Goal: Task Accomplishment & Management: Manage account settings

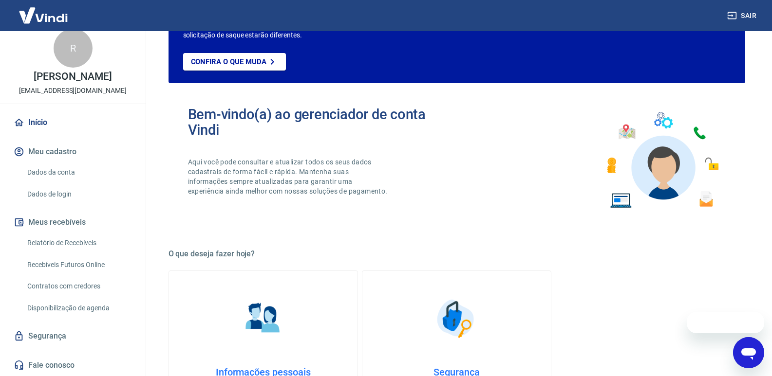
scroll to position [146, 0]
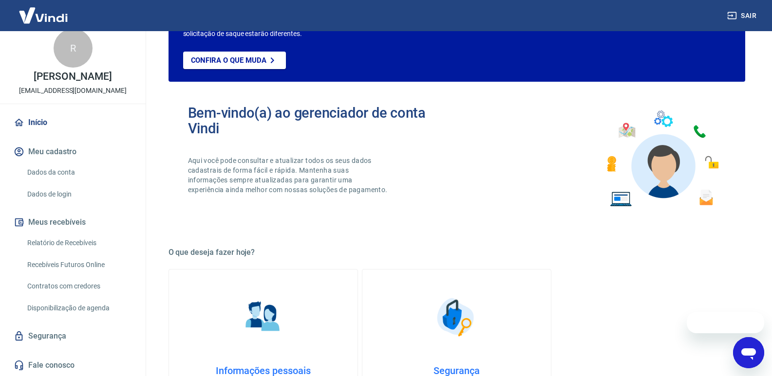
click at [60, 338] on link "Segurança" at bounding box center [73, 336] width 122 height 21
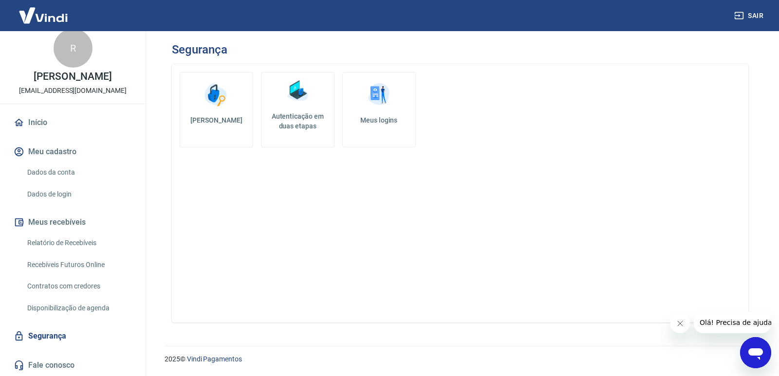
click at [295, 129] on h5 "Autenticação em duas etapas" at bounding box center [297, 120] width 65 height 19
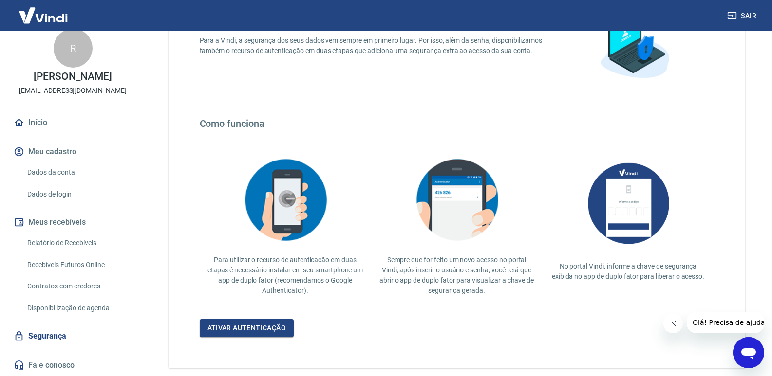
scroll to position [152, 0]
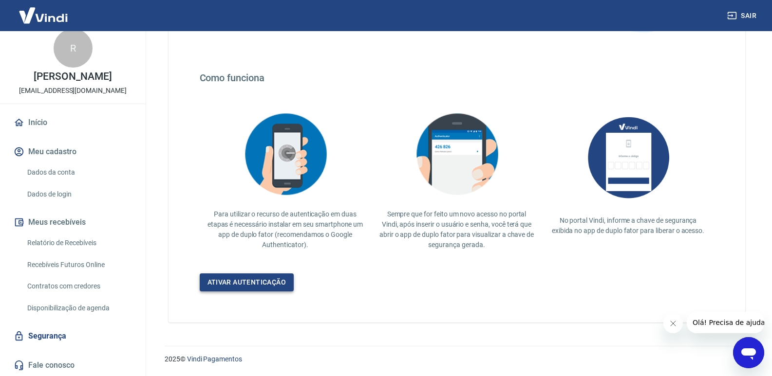
click at [235, 286] on link "Ativar autenticação" at bounding box center [247, 283] width 94 height 18
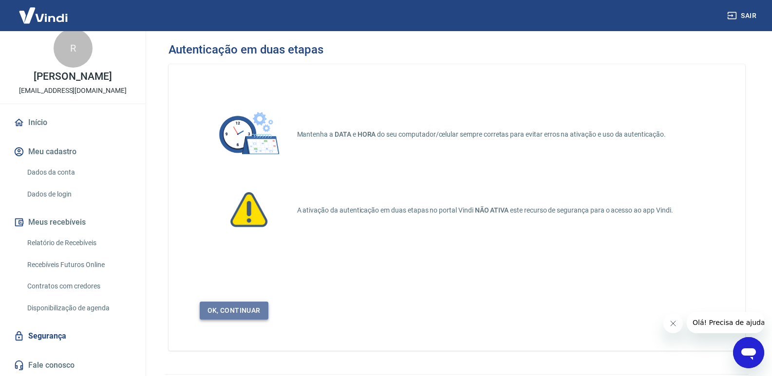
click at [231, 305] on link "Ok, continuar" at bounding box center [234, 311] width 69 height 18
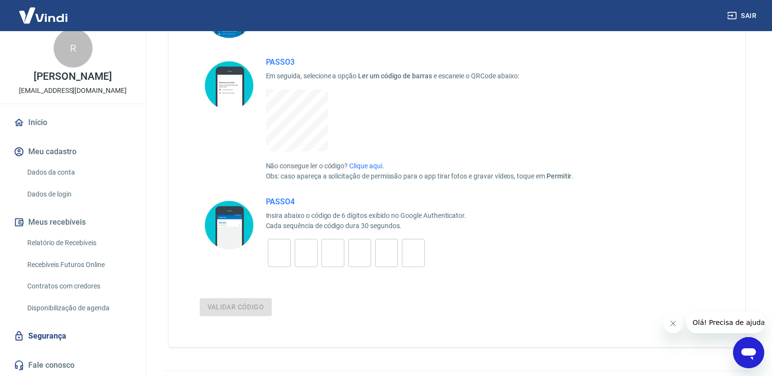
scroll to position [234, 0]
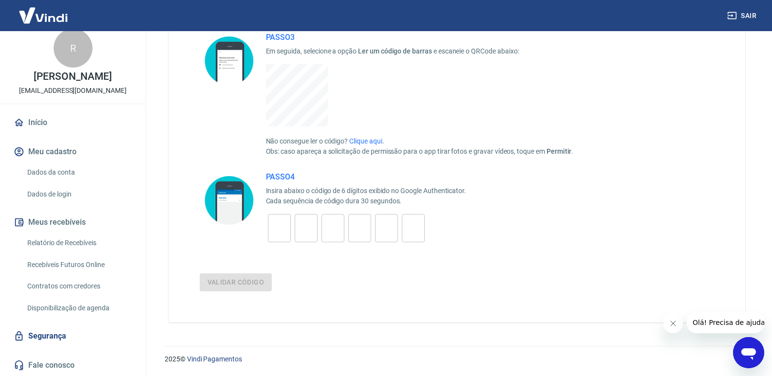
click at [46, 335] on link "Segurança" at bounding box center [73, 336] width 122 height 21
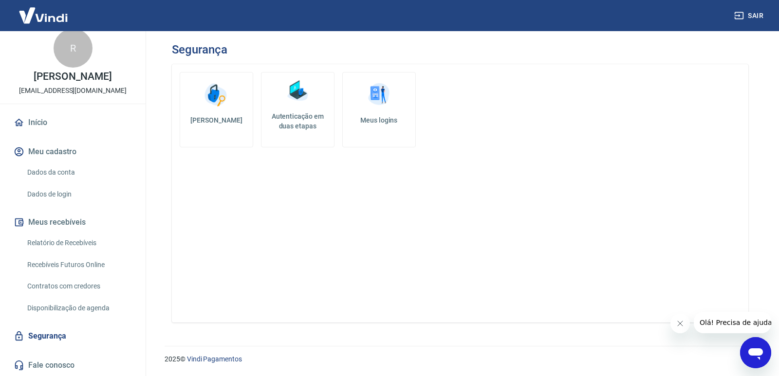
click at [365, 132] on link "Meus logins" at bounding box center [379, 109] width 74 height 75
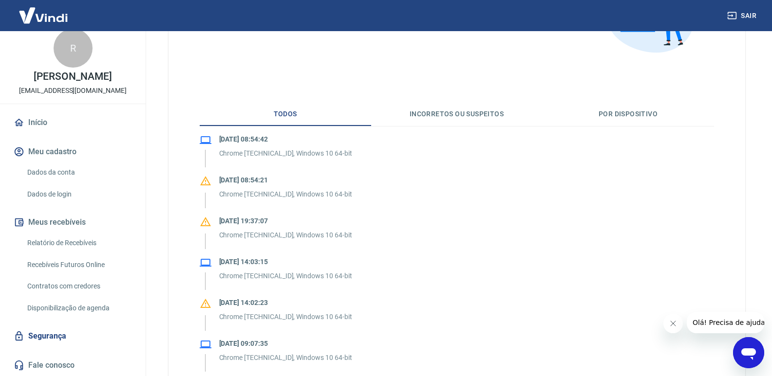
scroll to position [146, 0]
click at [459, 116] on button "Incorretos ou suspeitos" at bounding box center [456, 113] width 171 height 23
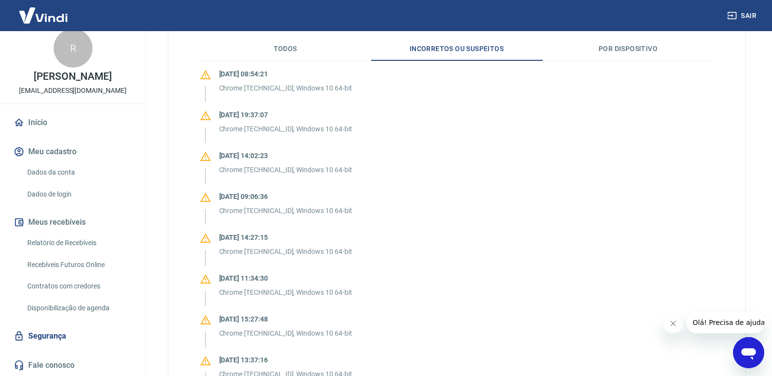
scroll to position [243, 0]
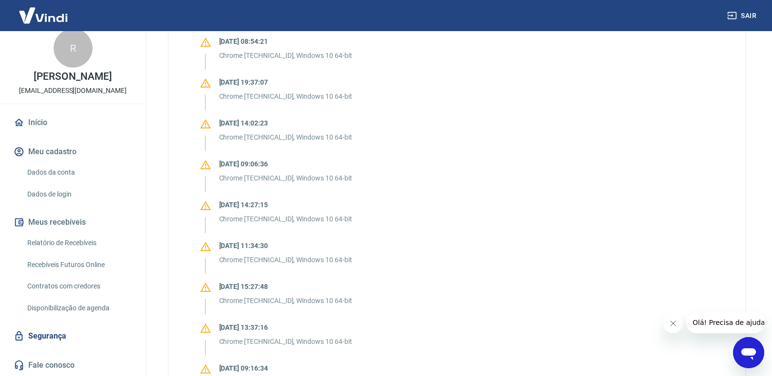
click at [748, 357] on icon "Abrir janela de mensagens" at bounding box center [749, 353] width 18 height 18
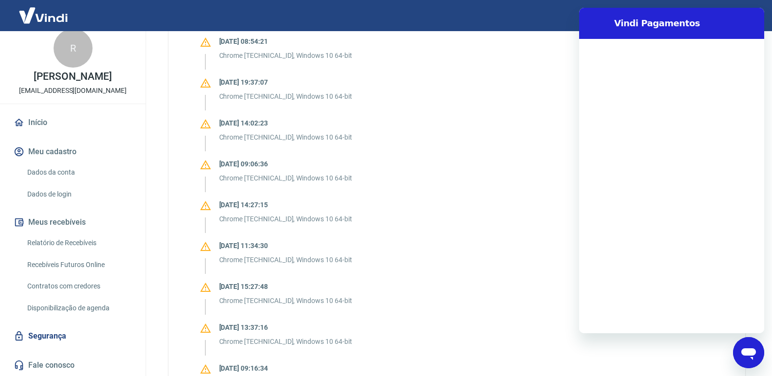
scroll to position [0, 0]
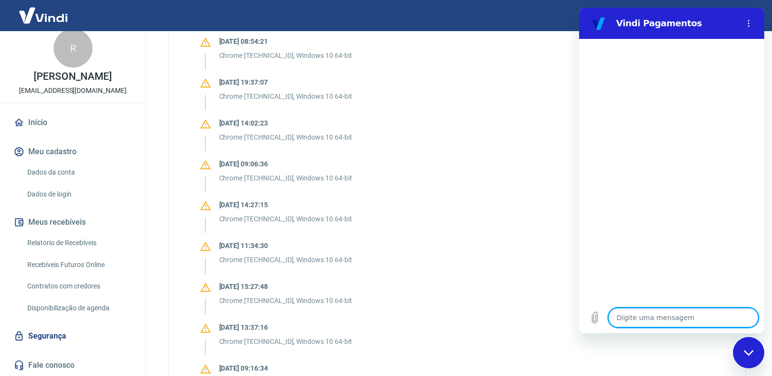
click at [640, 319] on textarea at bounding box center [683, 317] width 150 height 19
type textarea "B"
type textarea "x"
type textarea "Bo"
type textarea "x"
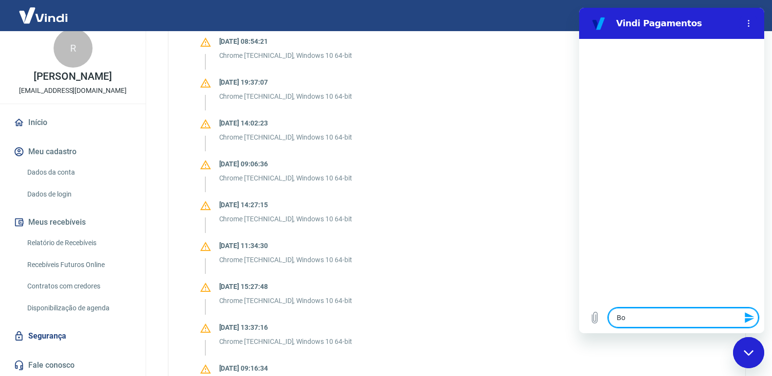
type textarea "Bom"
type textarea "x"
type textarea "Bom"
type textarea "x"
type textarea "Bom d"
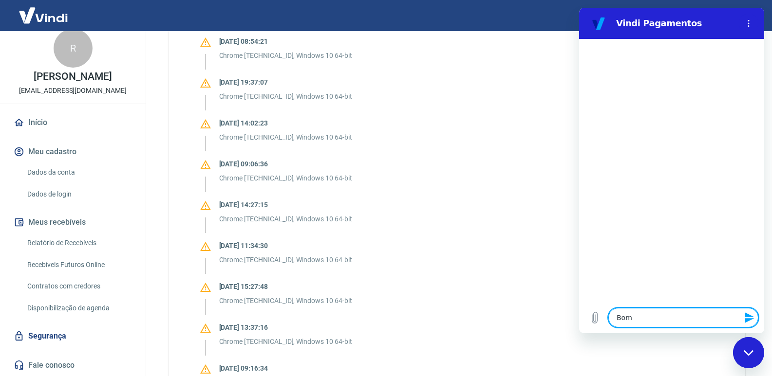
type textarea "x"
type textarea "Bom di"
type textarea "x"
type textarea "Bom dia"
type textarea "x"
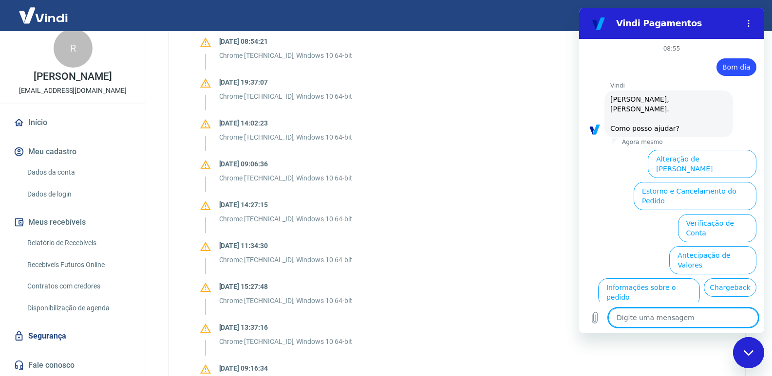
scroll to position [38, 0]
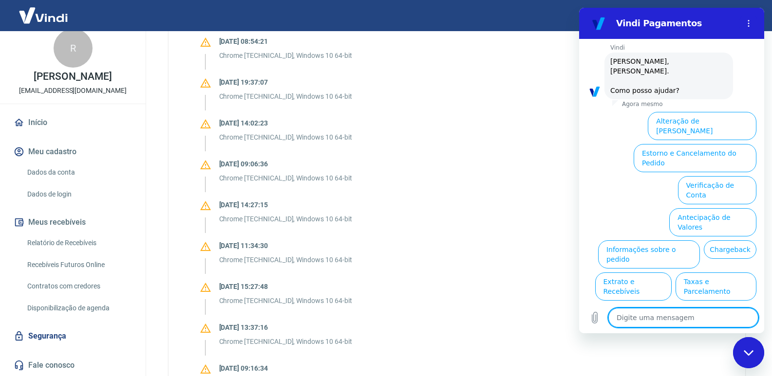
click at [696, 305] on button "Alterar celular verificado" at bounding box center [711, 319] width 90 height 28
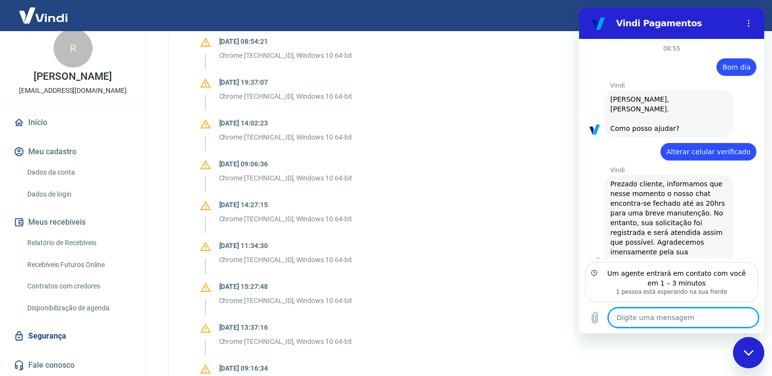
scroll to position [48, 0]
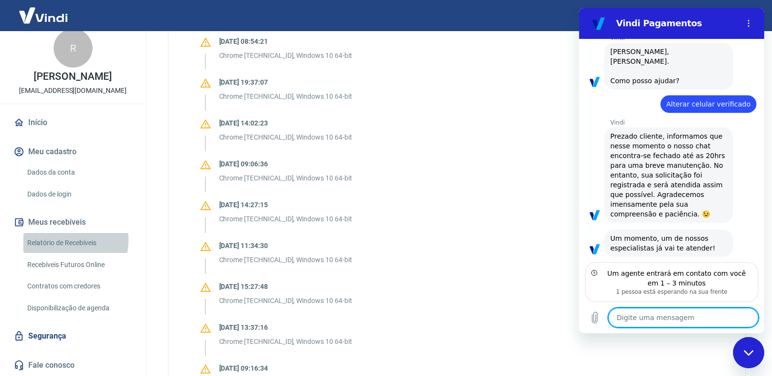
click at [68, 240] on link "Relatório de Recebíveis" at bounding box center [78, 243] width 111 height 20
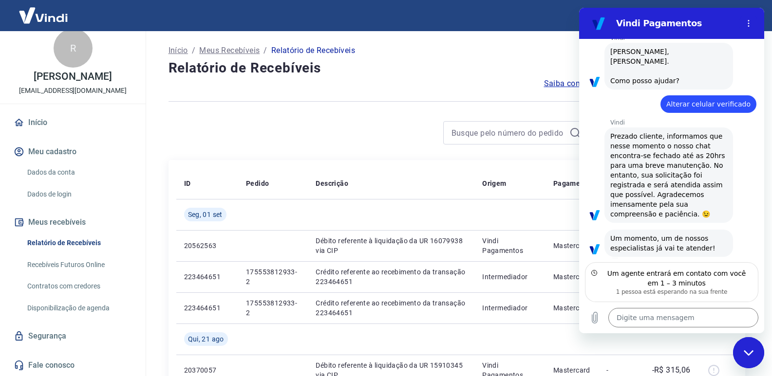
click at [747, 351] on icon "Fechar janela de mensagens" at bounding box center [748, 353] width 10 height 6
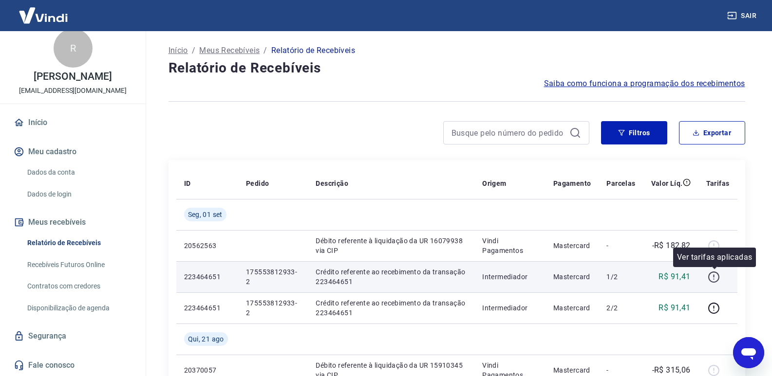
click at [712, 278] on icon "button" at bounding box center [713, 277] width 12 height 12
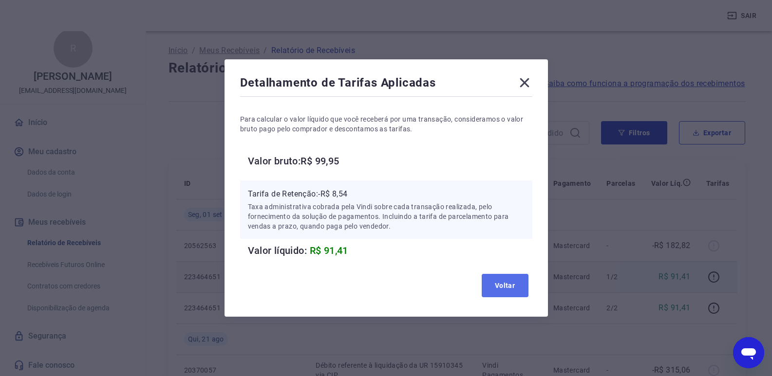
click at [501, 287] on button "Voltar" at bounding box center [504, 285] width 47 height 23
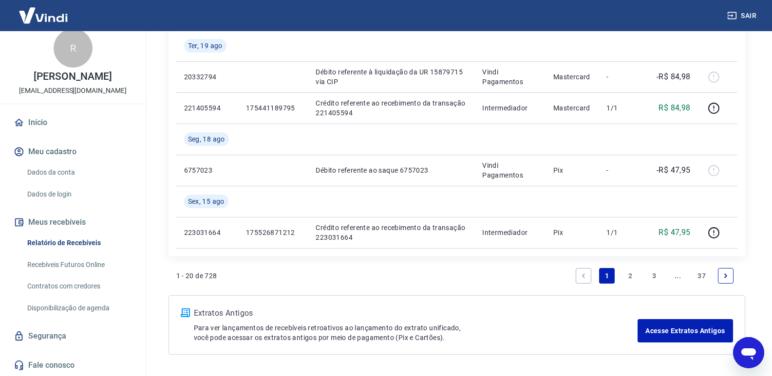
scroll to position [793, 0]
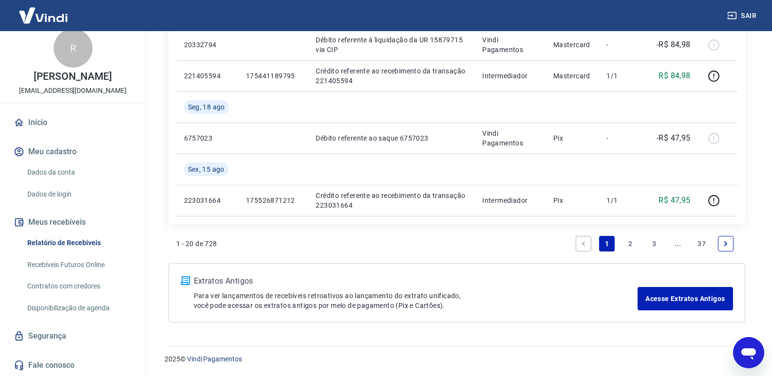
click at [212, 296] on p "Para ver lançamentos de recebíveis retroativos ao lançamento do extrato unifica…" at bounding box center [416, 300] width 444 height 19
click at [186, 281] on img at bounding box center [185, 281] width 9 height 9
click at [65, 268] on link "Recebíveis Futuros Online" at bounding box center [78, 265] width 111 height 20
click at [753, 354] on icon "Abrir janela de mensagens" at bounding box center [748, 355] width 15 height 12
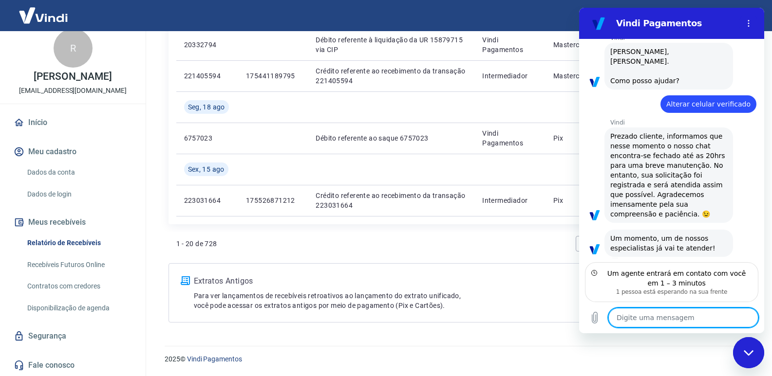
click at [746, 345] on div "Fechar janela de mensagens" at bounding box center [748, 352] width 29 height 29
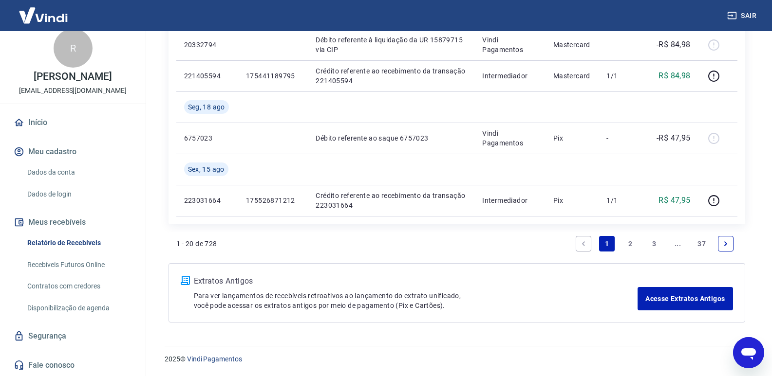
click at [748, 356] on icon "Abrir janela de mensagens" at bounding box center [748, 355] width 15 height 12
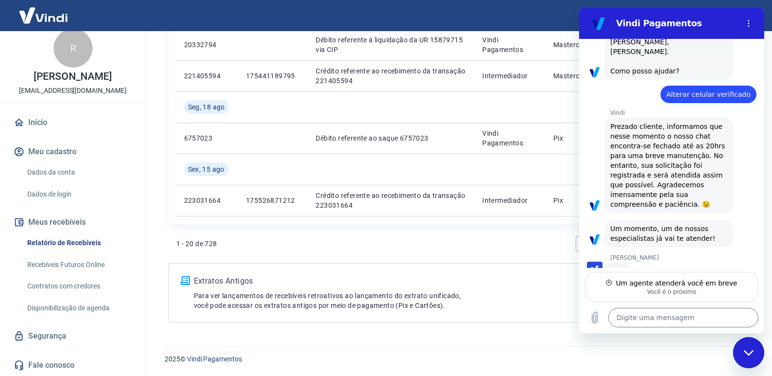
scroll to position [56, 0]
type textarea "x"
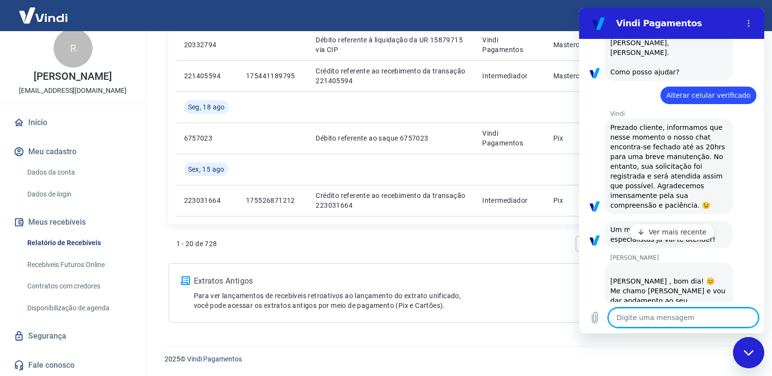
scroll to position [104, 0]
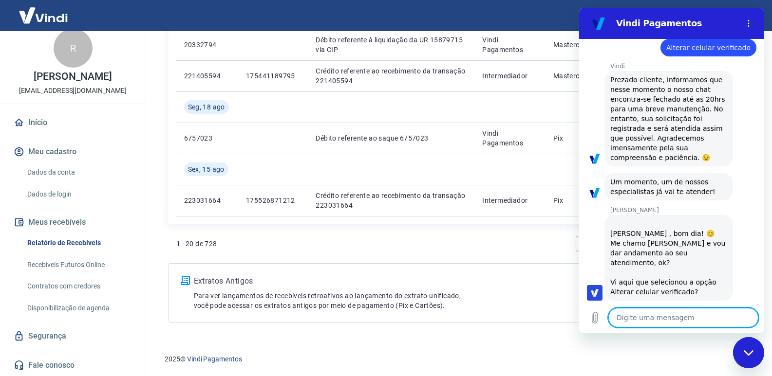
click at [647, 316] on textarea at bounding box center [683, 317] width 150 height 19
type textarea "B"
type textarea "x"
type textarea "Bo"
type textarea "x"
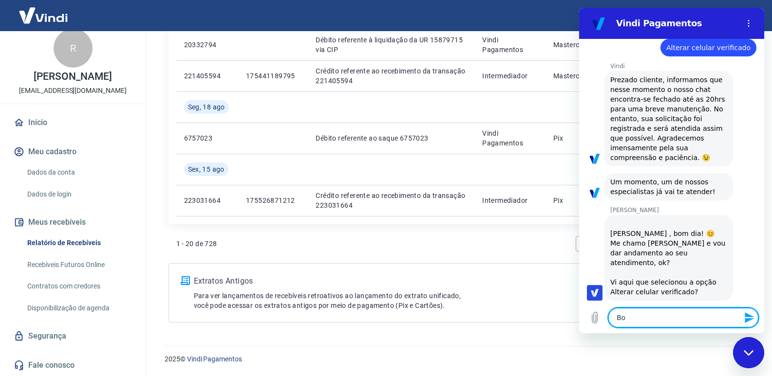
type textarea "Bom"
type textarea "x"
type textarea "Bom"
type textarea "x"
type textarea "Bom d"
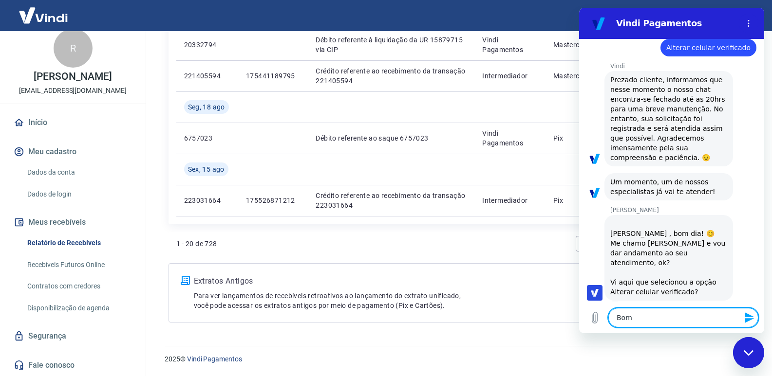
type textarea "x"
type textarea "Bom di"
type textarea "x"
type textarea "Bom dia"
type textarea "x"
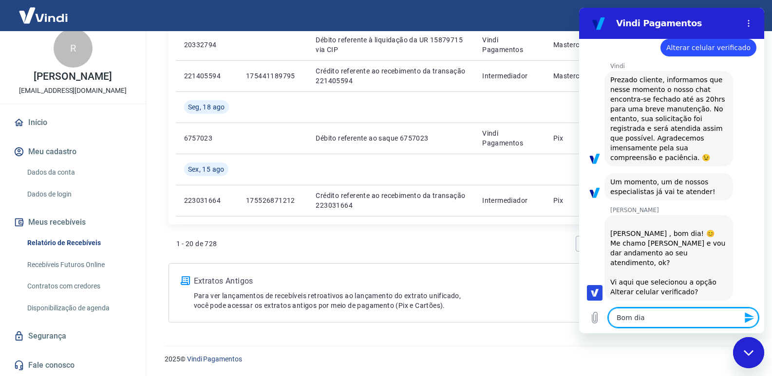
type textarea "Bom dia"
type textarea "x"
type textarea "Bom dia M"
type textarea "x"
type textarea "Bom dia Ma"
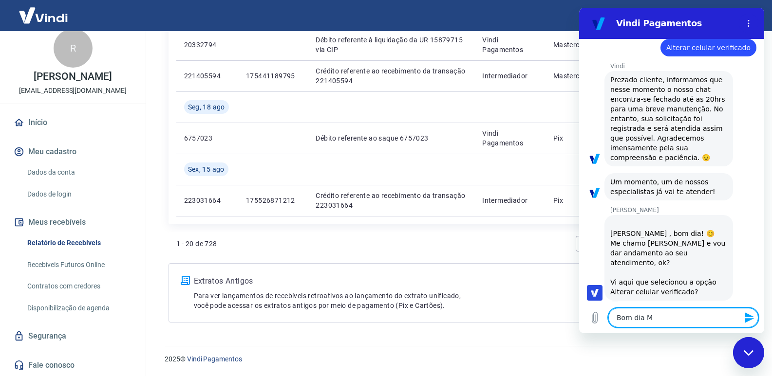
type textarea "x"
type textarea "Bom dia Mar"
type textarea "x"
type textarea "Bom dia Marc"
type textarea "x"
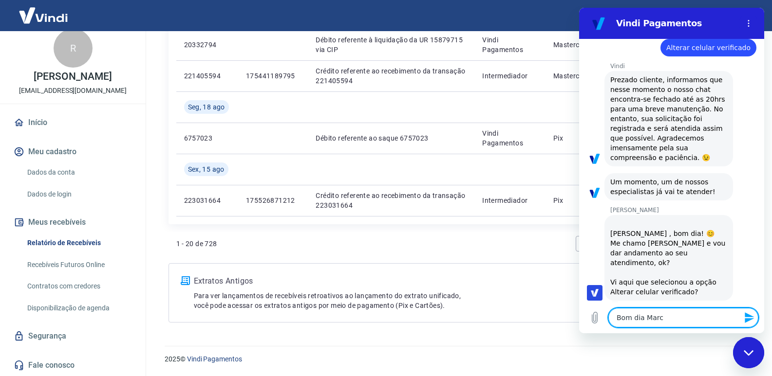
type textarea "Bom dia Marci"
type textarea "x"
type textarea "Bom dia Marcia"
type textarea "x"
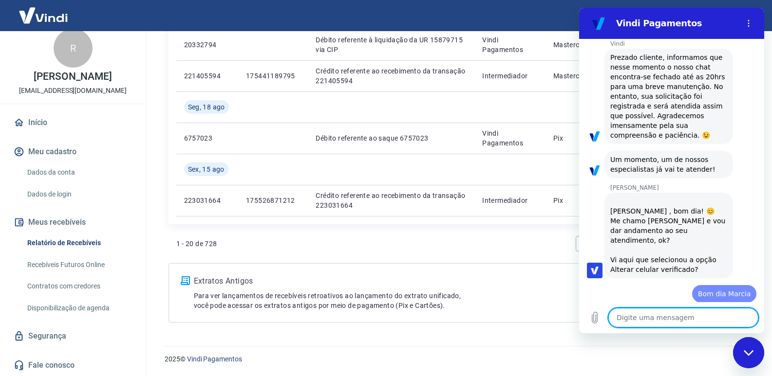
type textarea "x"
type textarea "n"
type textarea "x"
type textarea "na"
type textarea "x"
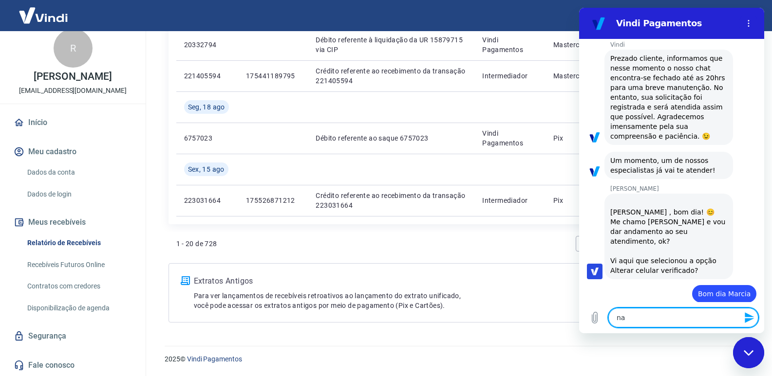
type textarea "na"
type textarea "x"
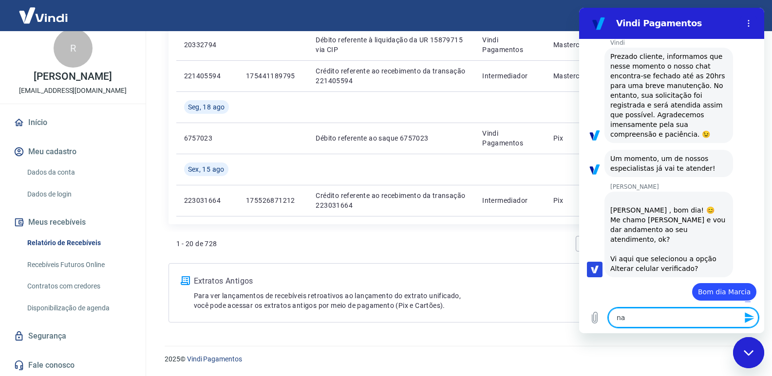
type textarea "na v"
type textarea "x"
type textarea "na ve"
type textarea "x"
type textarea "na ver"
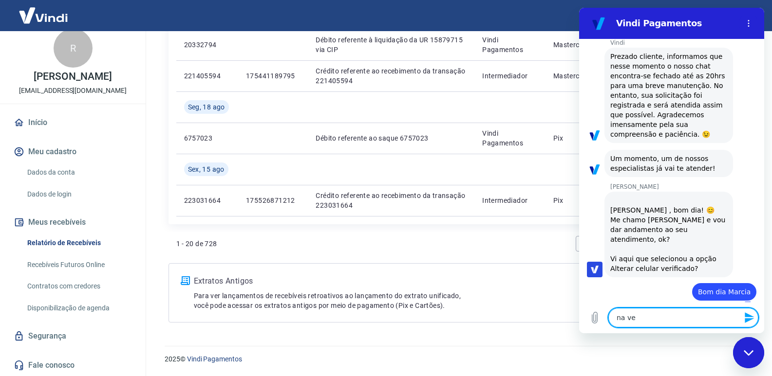
type textarea "x"
type textarea "na verd"
type textarea "x"
type textarea "na verda"
type textarea "x"
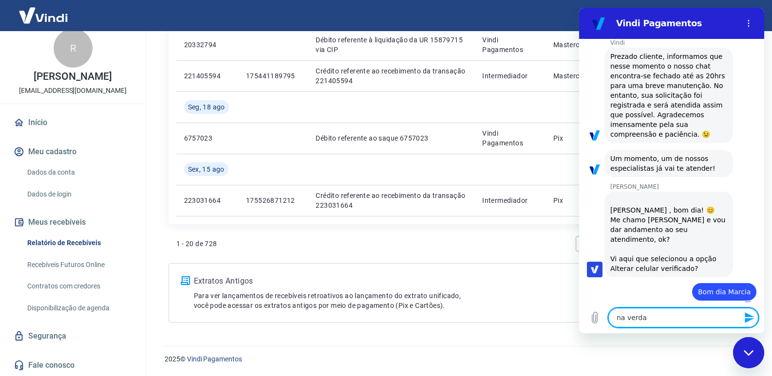
type textarea "na verdad"
type textarea "x"
type textarea "na verdade"
type textarea "x"
type textarea "na verdade"
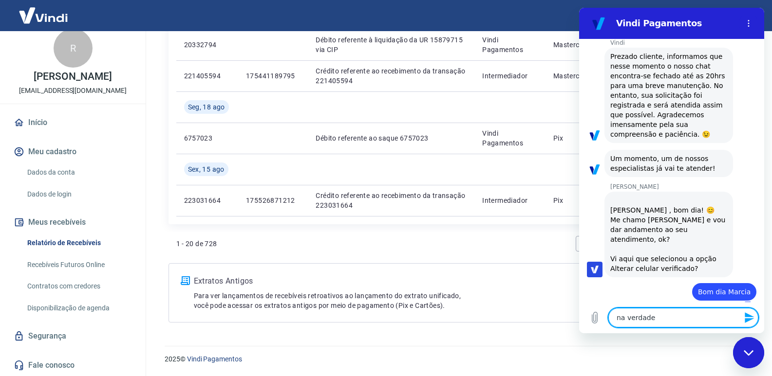
type textarea "x"
type textarea "na verdade g"
type textarea "x"
type textarea "na verdade go"
type textarea "x"
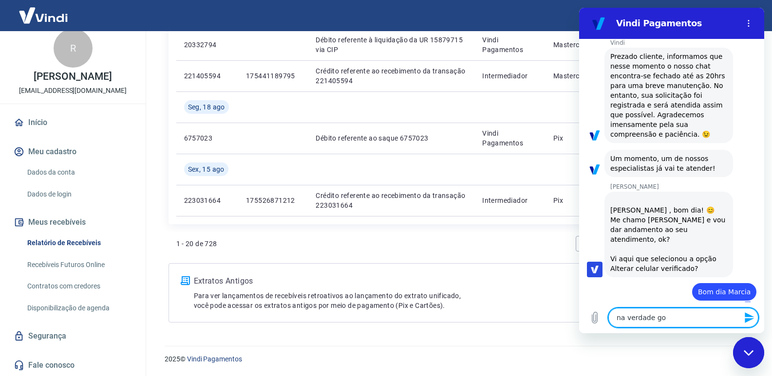
type textarea "na verdade gos"
type textarea "x"
type textarea "na verdade gost"
type textarea "x"
type textarea "na verdade gosta"
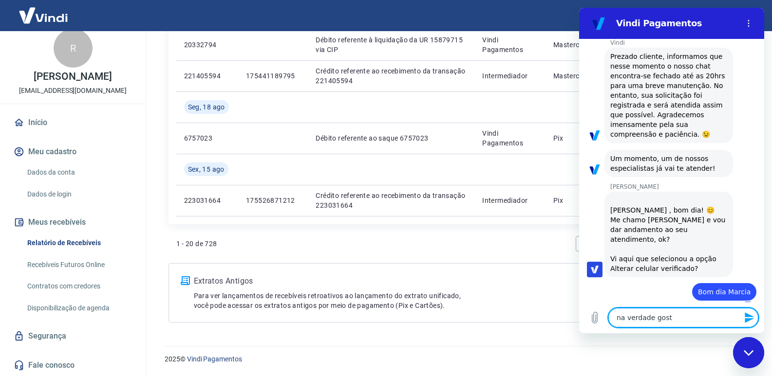
type textarea "x"
type textarea "na verdade gostar"
type textarea "x"
type textarea "na verdade gostari"
type textarea "x"
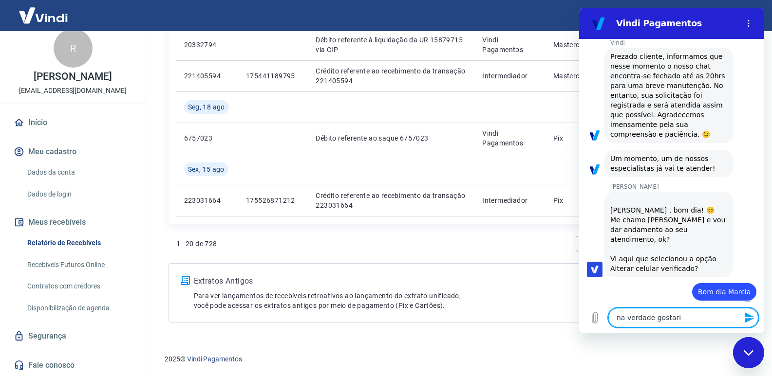
type textarea "na verdade gostaria"
type textarea "x"
type textarea "na verdade gostaria"
type textarea "x"
type textarea "na verdade gostaria d"
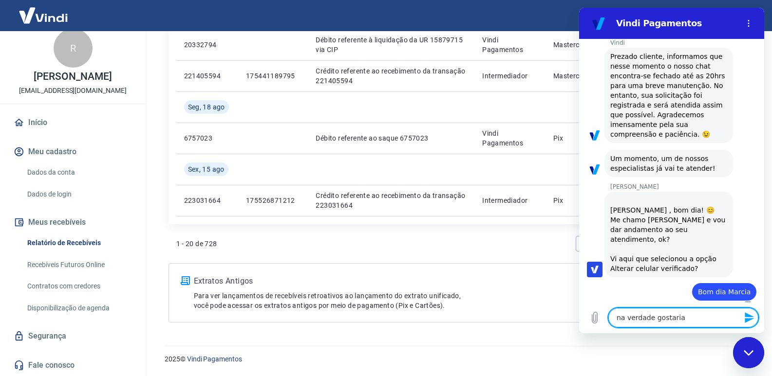
type textarea "x"
type textarea "na verdade gostaria de"
type textarea "x"
type textarea "na verdade gostaria de"
type textarea "x"
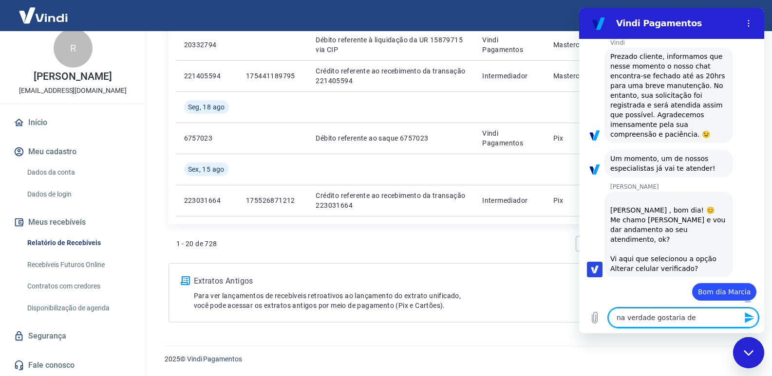
type textarea "na verdade gostaria de s"
type textarea "x"
type textarea "na verdade gostaria de sa"
type textarea "x"
type textarea "na verdade gostaria de sab"
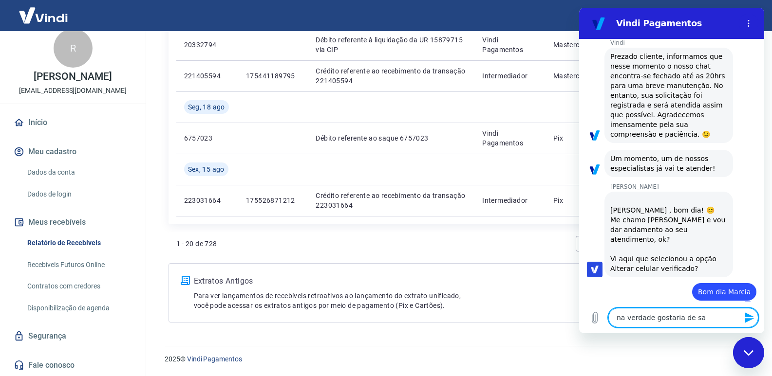
type textarea "x"
type textarea "na verdade gostaria de sabe"
type textarea "x"
type textarea "na verdade gostaria de saber"
type textarea "x"
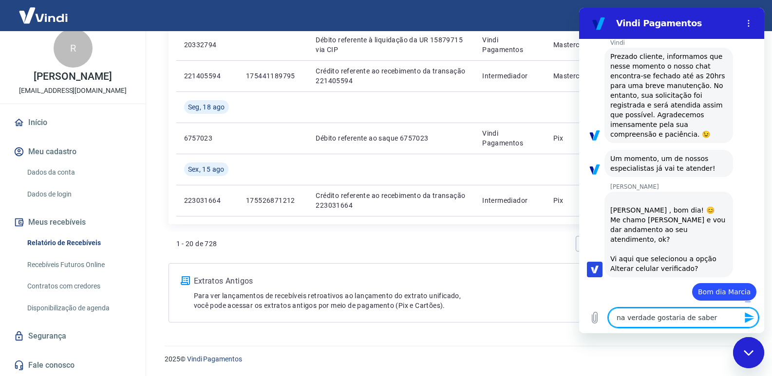
type textarea "na verdade gostaria de saber"
type textarea "x"
type textarea "na verdade gostaria de saber c"
type textarea "x"
type textarea "na verdade gostaria de saber co"
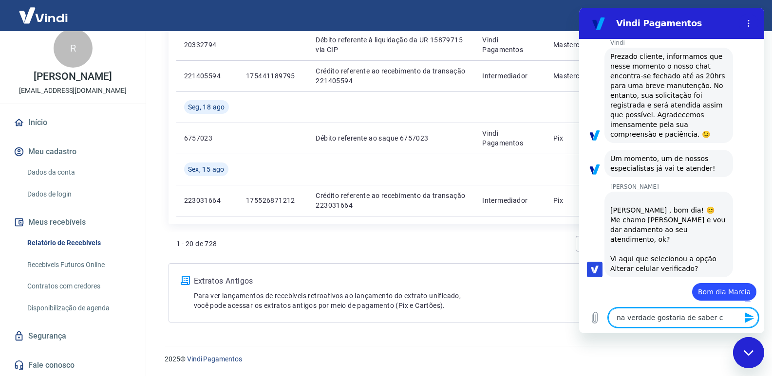
type textarea "x"
type textarea "na verdade gostaria de saber com"
type textarea "x"
type textarea "na verdade gostaria de saber como"
type textarea "x"
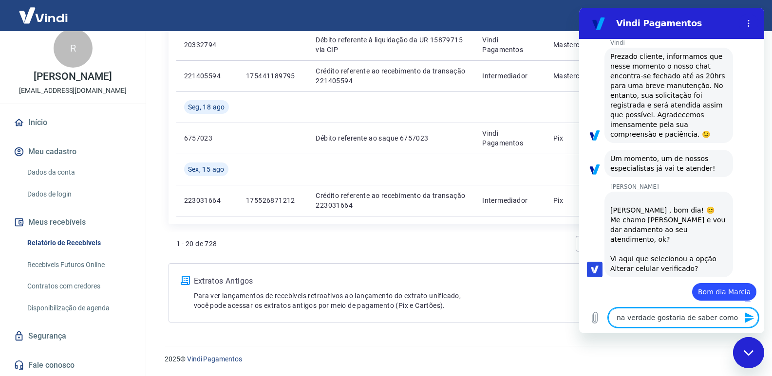
type textarea "na verdade gostaria de saber como"
type textarea "x"
type textarea "na verdade gostaria de saber como f"
type textarea "x"
type textarea "na verdade gostaria de saber como"
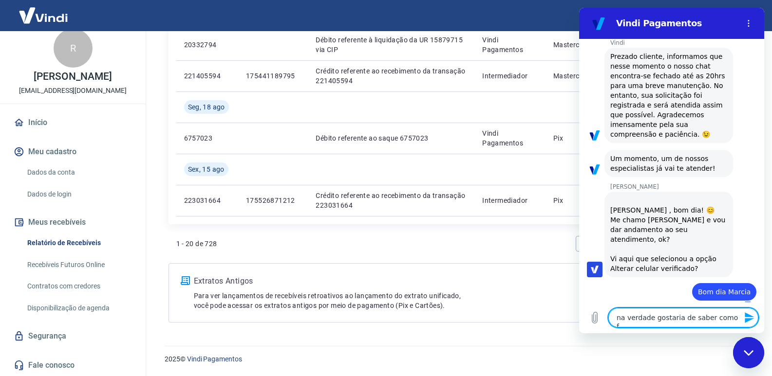
type textarea "x"
type textarea "na verdade gostaria de saber como"
type textarea "x"
type textarea "na verdade gostaria de saber com"
type textarea "x"
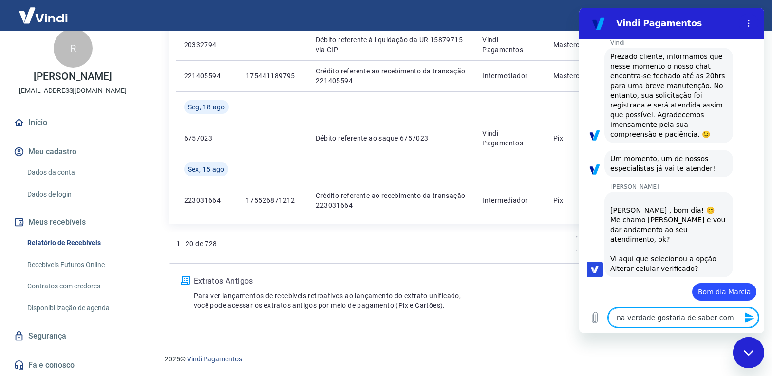
type textarea "na verdade gostaria de saber co"
type textarea "x"
type textarea "na verdade gostaria de saber c"
type textarea "x"
type textarea "na verdade gostaria de saber"
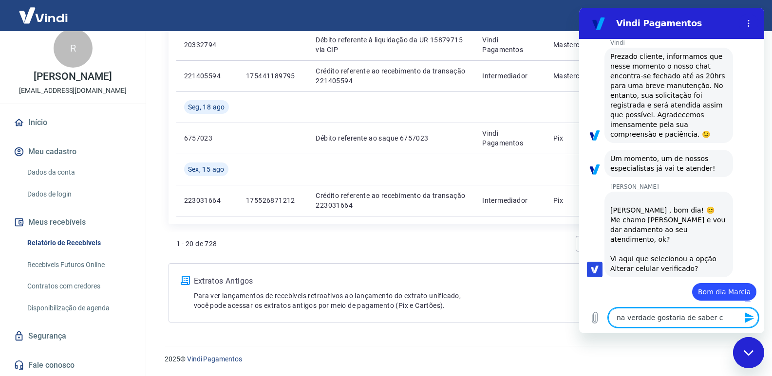
type textarea "x"
type textarea "na verdade gostaria de saber"
type textarea "x"
type textarea "na verdade gostaria de sabe"
type textarea "x"
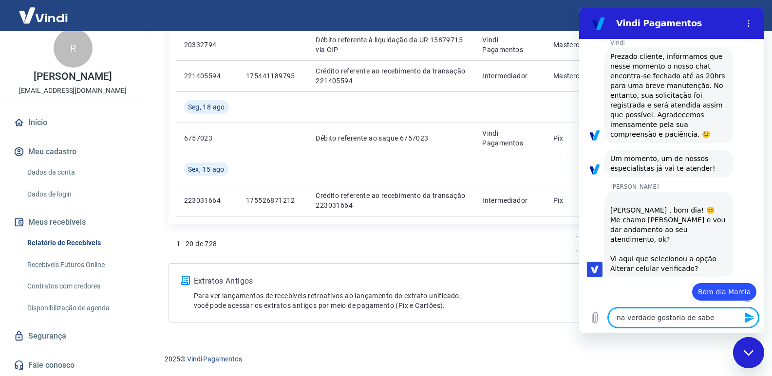
type textarea "na verdade gostaria de saber"
type textarea "x"
type textarea "na verdade gostaria de saber"
type textarea "x"
type textarea "na verdade gostaria de saber s"
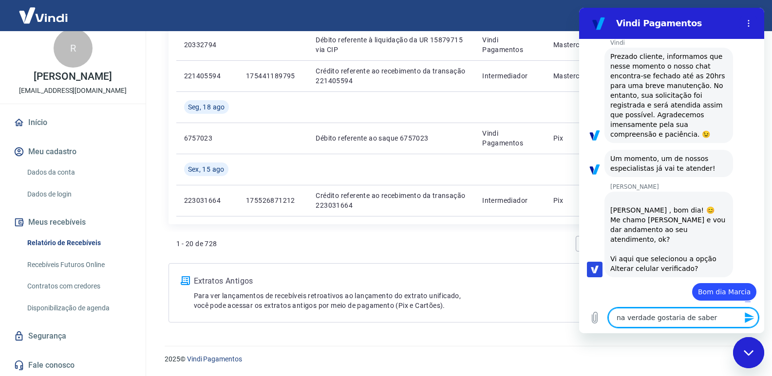
type textarea "x"
type textarea "na verdade gostaria de saber se"
type textarea "x"
type textarea "na verdade gostaria de saber se"
type textarea "x"
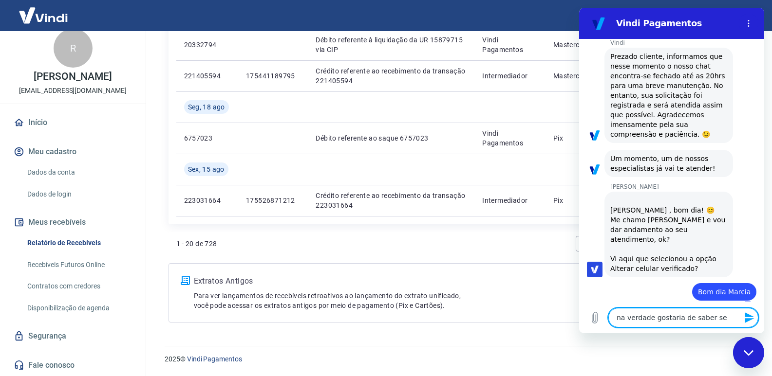
type textarea "na verdade gostaria de saber se t"
type textarea "x"
type textarea "na verdade gostaria de saber se te"
type textarea "x"
type textarea "na verdade gostaria de saber se ter"
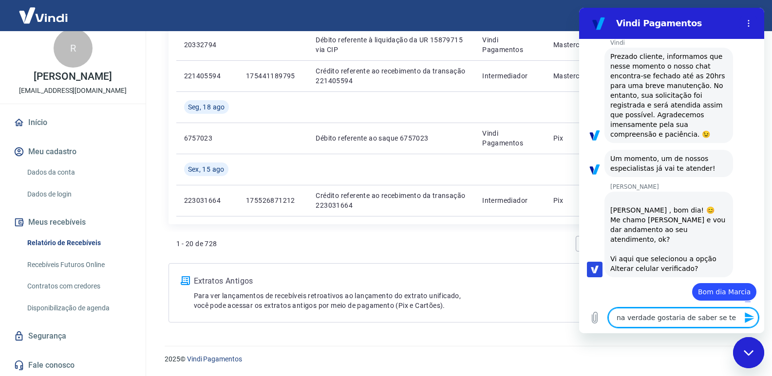
type textarea "x"
type textarea "na verdade gostaria de saber se teri"
type textarea "x"
type textarea "na verdade gostaria de saber se teria"
type textarea "x"
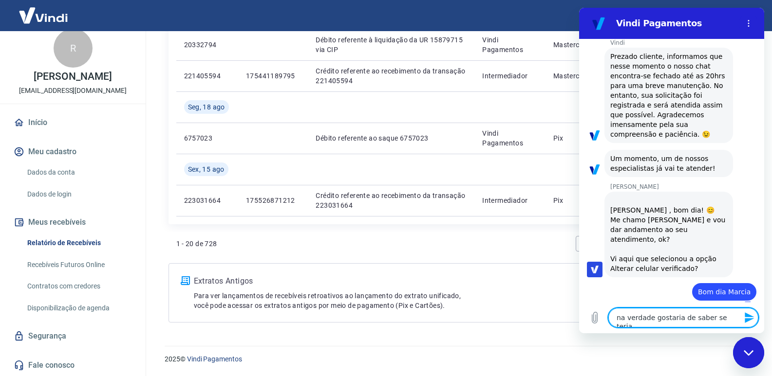
type textarea "na verdade gostaria de saber se teria"
type textarea "x"
type textarea "na verdade gostaria de saber se teria c"
type textarea "x"
type textarea "na verdade gostaria de saber se teria co"
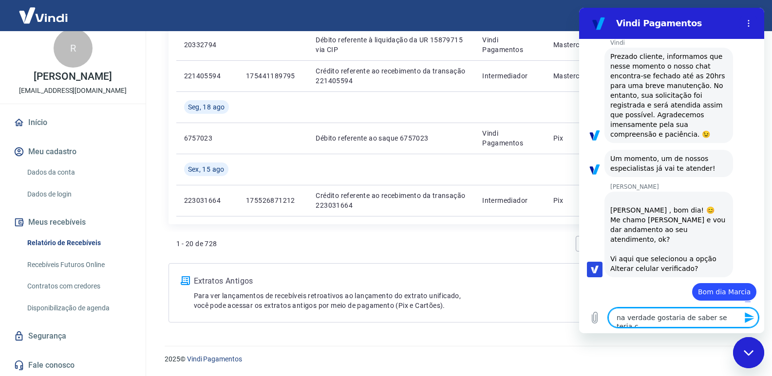
type textarea "x"
type textarea "na verdade gostaria de saber se teria com"
type textarea "x"
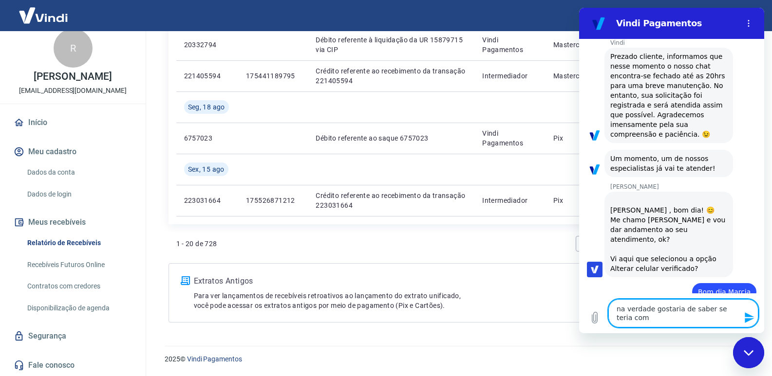
type textarea "na verdade gostaria de saber se teria como"
type textarea "x"
type textarea "na verdade gostaria de saber se teria como"
type textarea "x"
type textarea "na verdade gostaria de saber se teria como t"
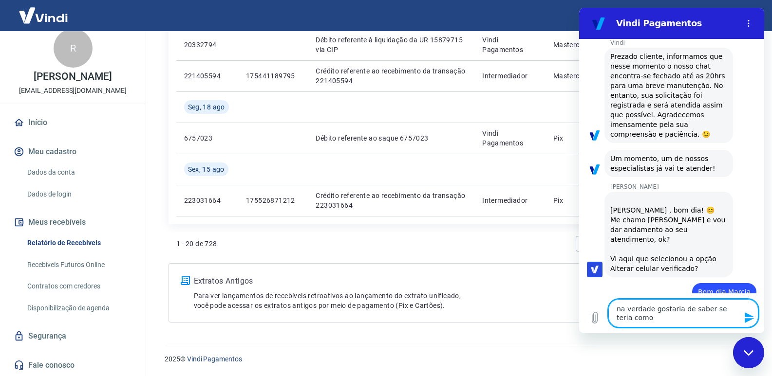
type textarea "x"
type textarea "na verdade gostaria de saber se teria como ti"
type textarea "x"
type textarea "na verdade gostaria de saber se teria como tir"
type textarea "x"
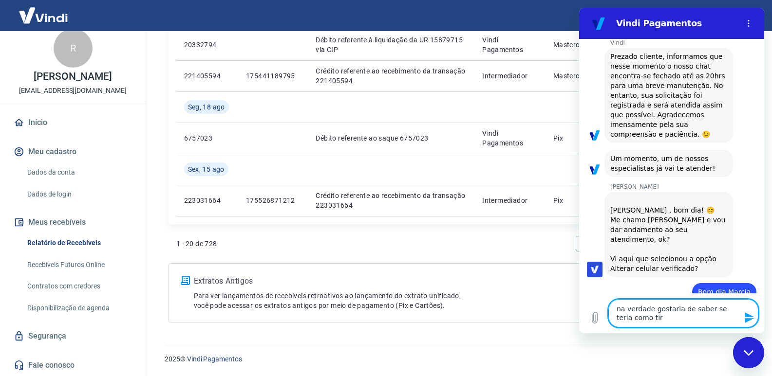
type textarea "na verdade gostaria de saber se teria como tira"
type textarea "x"
type textarea "na verdade gostaria de saber se teria como tirar"
type textarea "x"
type textarea "na verdade gostaria de saber se teria como tirar"
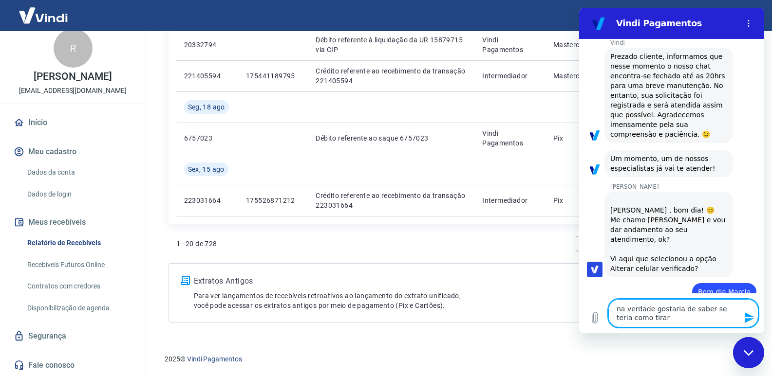
type textarea "x"
type textarea "na verdade gostaria de saber se teria como tirar a"
type textarea "x"
type textarea "na verdade gostaria de saber se teria como tirar a"
type textarea "x"
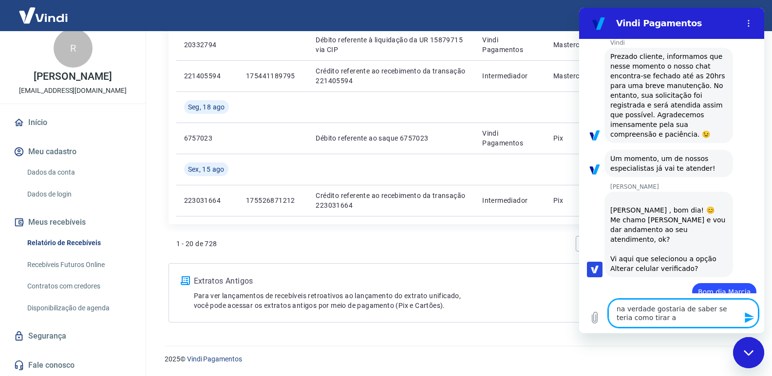
type textarea "na verdade gostaria de saber se teria como tirar a v"
type textarea "x"
type textarea "na verdade gostaria de saber se teria como tirar a ve"
type textarea "x"
type textarea "na verdade gostaria de saber se teria como tirar a ver"
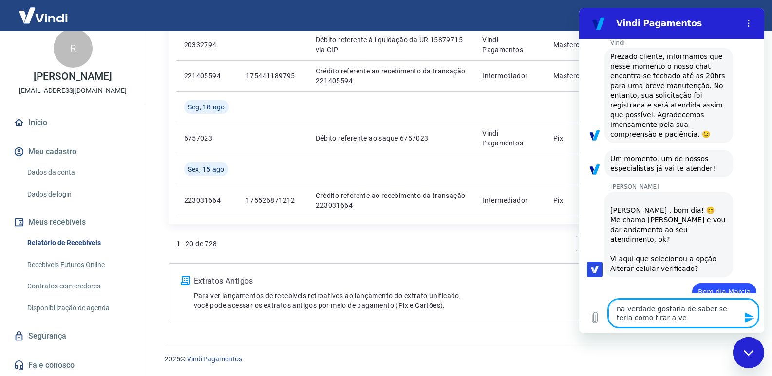
type textarea "x"
type textarea "na verdade gostaria de saber se teria como tirar a veri"
type textarea "x"
type textarea "na verdade gostaria de saber se teria como tirar a verif"
type textarea "x"
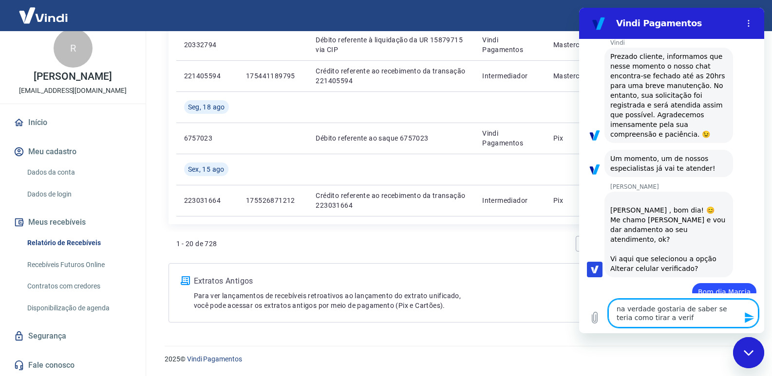
type textarea "na verdade gostaria de saber se teria como tirar a verifi"
type textarea "x"
type textarea "na verdade gostaria de saber se teria como tirar a verific"
type textarea "x"
type textarea "na verdade gostaria de saber se teria como tirar a verifica"
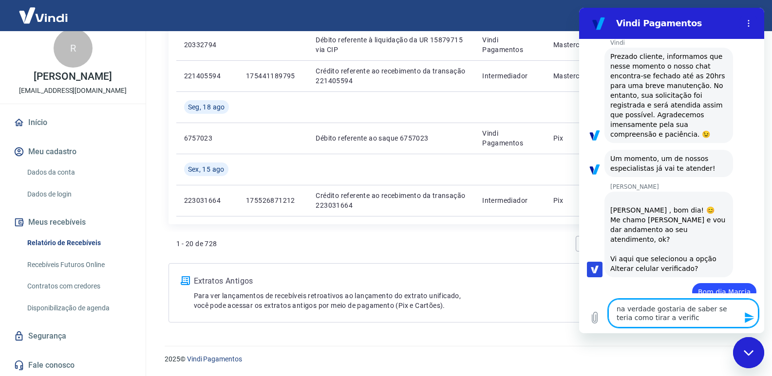
type textarea "x"
type textarea "na verdade gostaria de saber se teria como tirar a verificaç"
type textarea "x"
type textarea "na verdade gostaria de saber se teria como tirar a verificaçã"
type textarea "x"
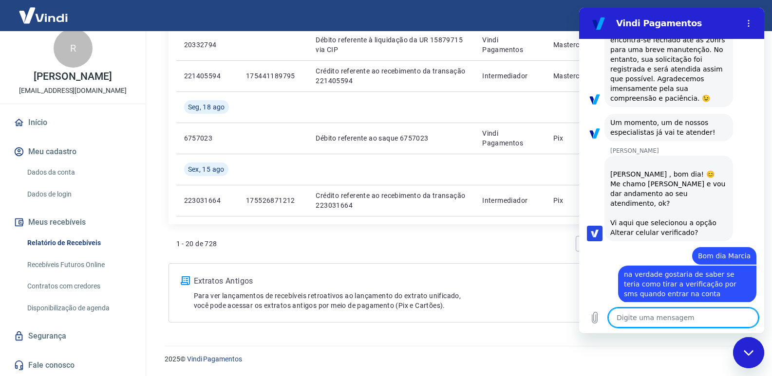
scroll to position [166, 0]
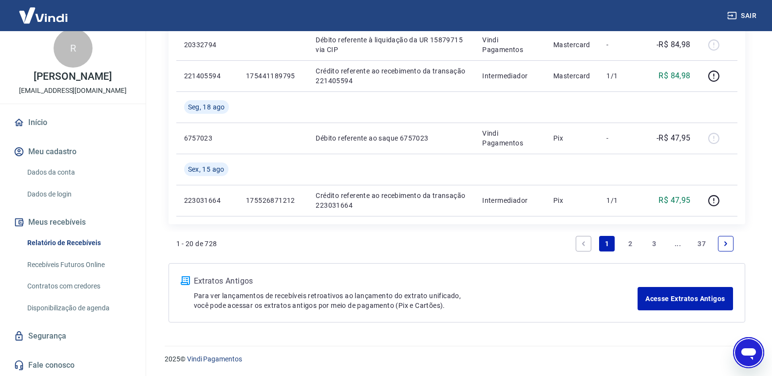
click at [42, 121] on link "Início" at bounding box center [73, 122] width 122 height 21
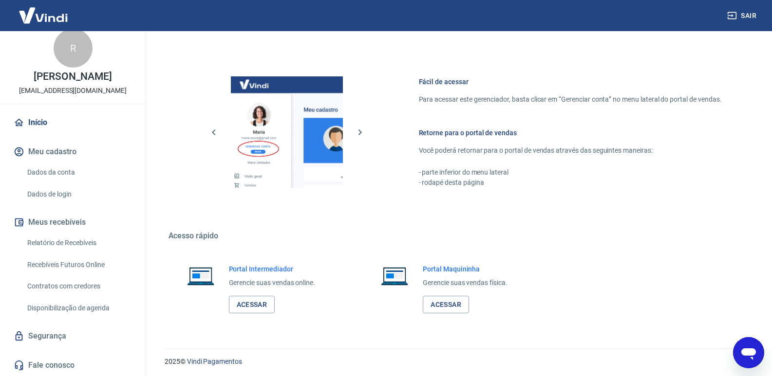
scroll to position [559, 0]
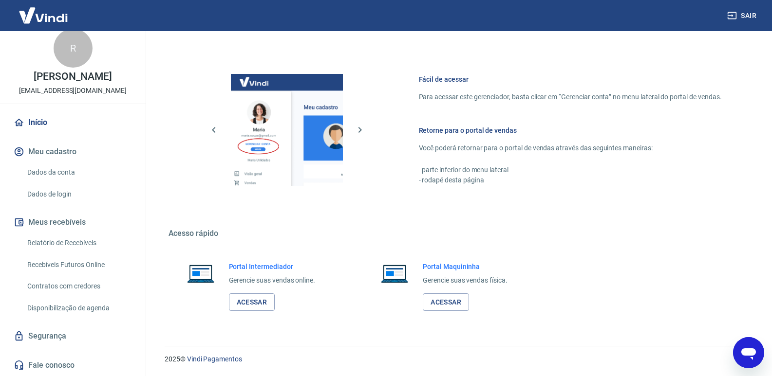
click at [31, 123] on link "Início" at bounding box center [73, 122] width 122 height 21
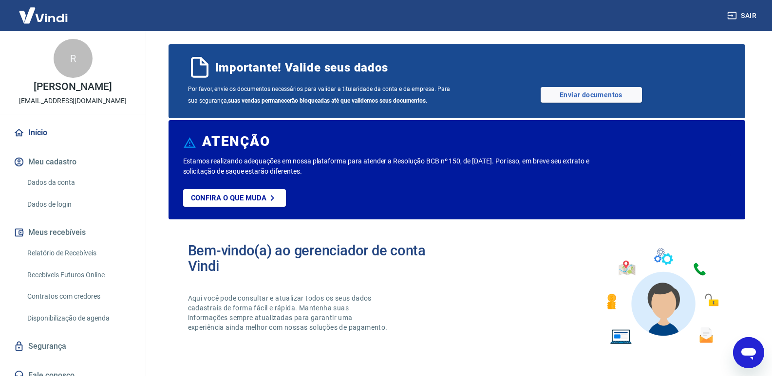
scroll to position [0, 0]
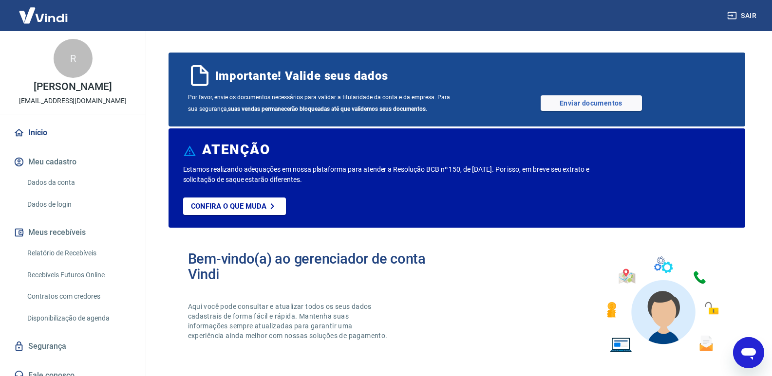
click at [55, 15] on img at bounding box center [43, 15] width 63 height 30
click at [37, 132] on link "Início" at bounding box center [73, 132] width 122 height 21
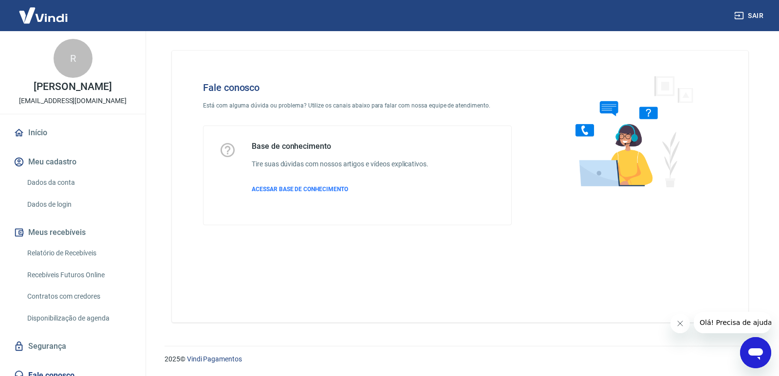
click at [774, 349] on div "2025 © Vindi Pagamentos" at bounding box center [460, 355] width 638 height 42
click at [766, 351] on div "Abrir janela de mensagens" at bounding box center [755, 352] width 29 height 29
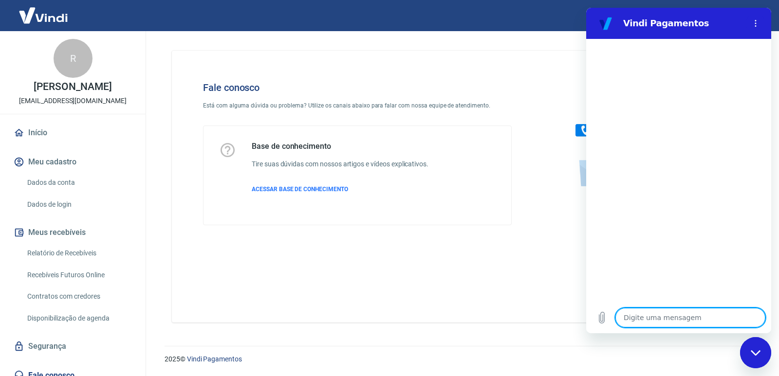
click at [644, 314] on textarea at bounding box center [690, 317] width 150 height 19
type textarea "b"
type textarea "x"
type textarea "bo"
type textarea "x"
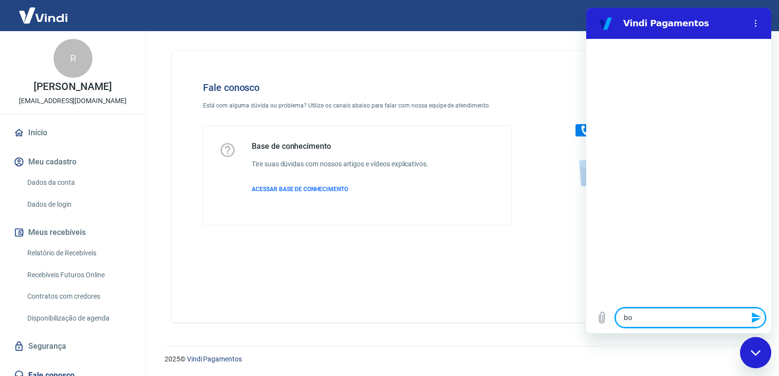
type textarea "bom"
type textarea "x"
type textarea "bom"
type textarea "x"
type textarea "bom d"
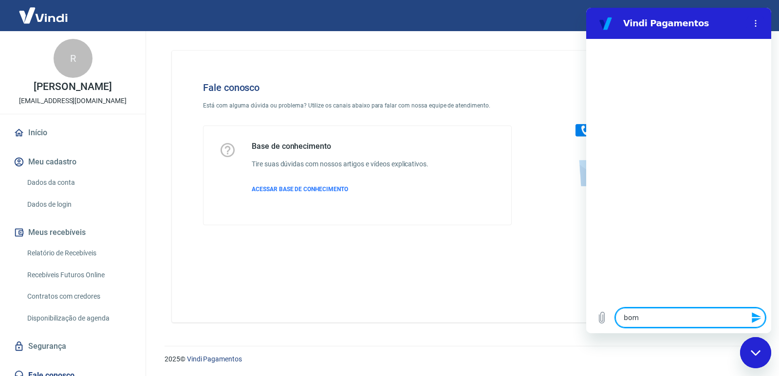
type textarea "x"
type textarea "bom di"
type textarea "x"
type textarea "bom dia"
type textarea "x"
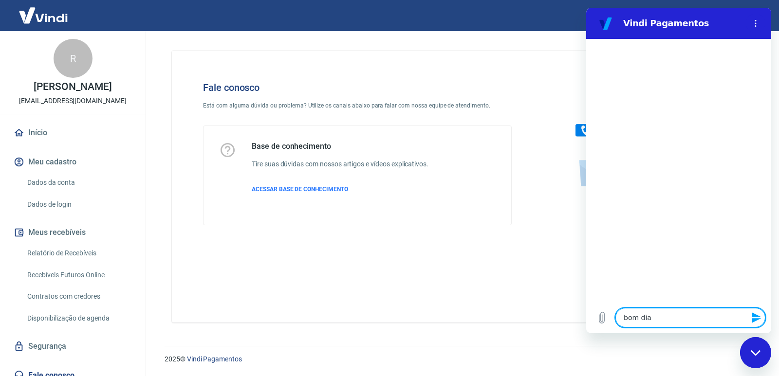
type textarea "bom dia"
type textarea "x"
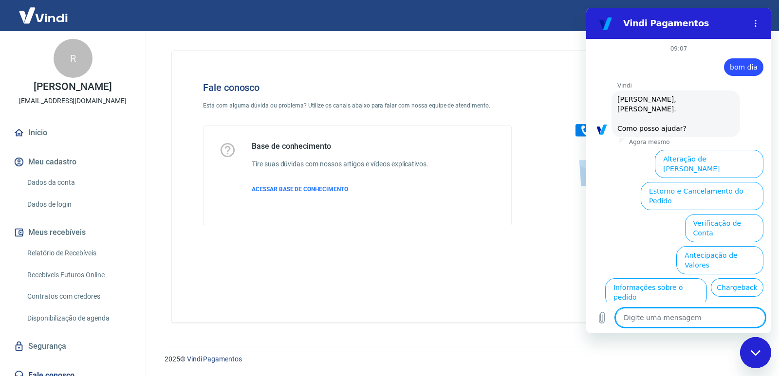
scroll to position [38, 0]
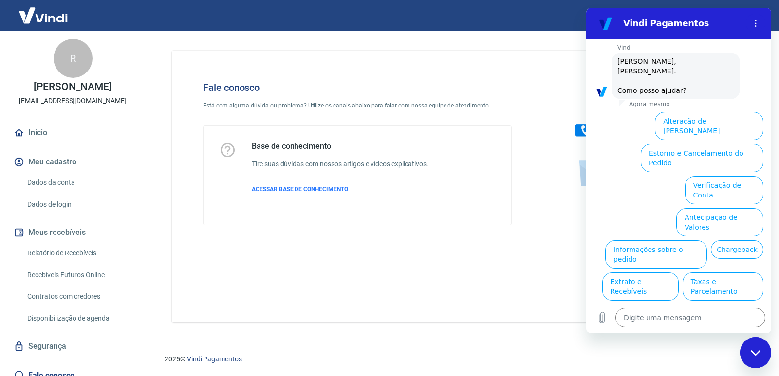
click at [701, 305] on button "Alterar celular verificado" at bounding box center [718, 319] width 90 height 28
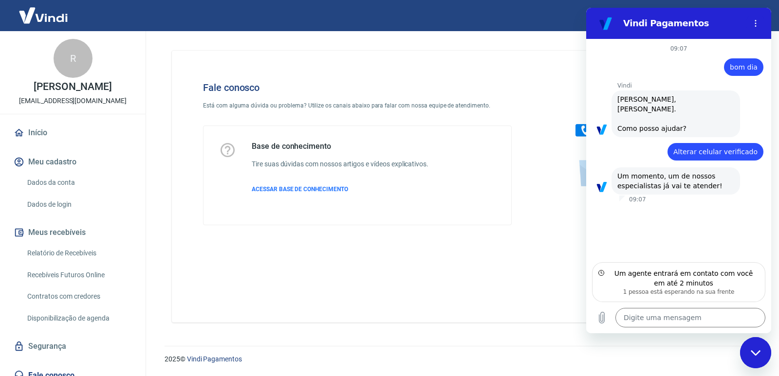
type textarea "x"
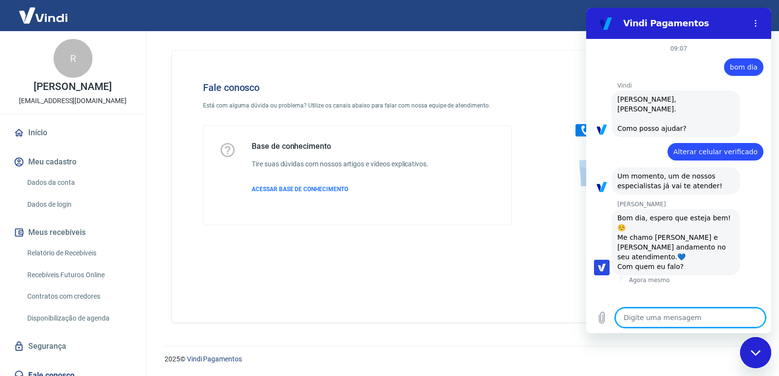
click at [663, 318] on textarea at bounding box center [690, 317] width 150 height 19
type textarea "B"
type textarea "x"
type textarea "Bo"
type textarea "x"
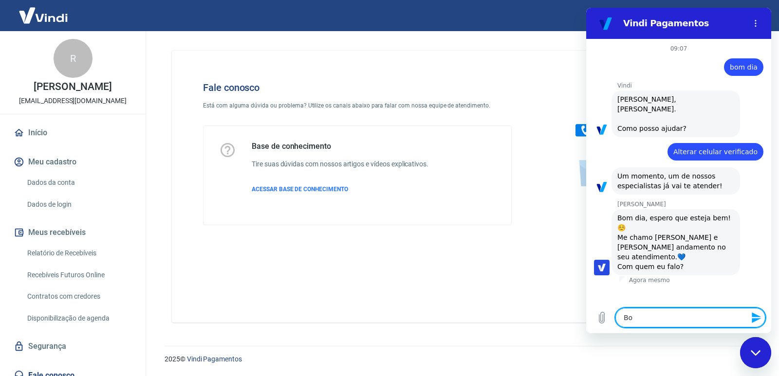
type textarea "Bom"
type textarea "x"
type textarea "Bom"
type textarea "x"
type textarea "Bom d"
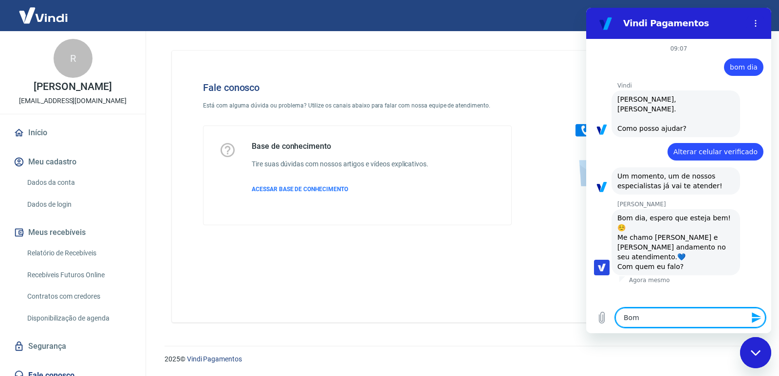
type textarea "x"
type textarea "Bom di"
type textarea "x"
type textarea "Bom dia"
type textarea "x"
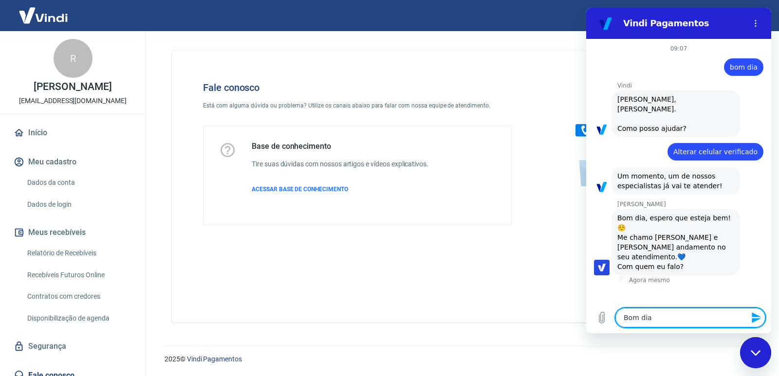
type textarea "Bom dia"
type textarea "x"
type textarea "Bom dia G"
type textarea "x"
type textarea "Bom dia Ga"
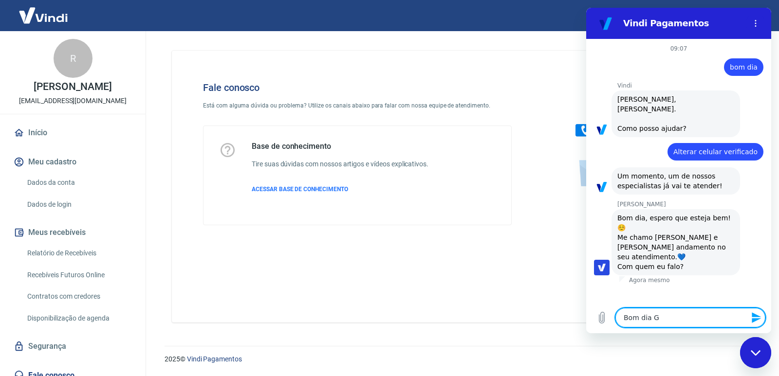
type textarea "x"
type textarea "Bom dia Gab"
type textarea "x"
type textarea "Bom dia Gabr"
type textarea "x"
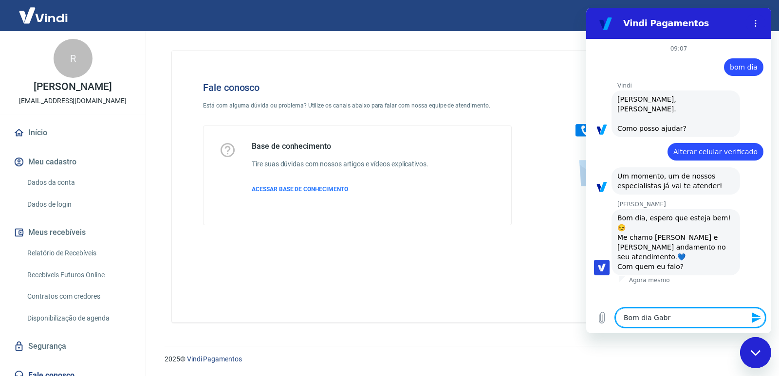
type textarea "Bom dia Gabri"
type textarea "x"
type textarea "Bom dia Gabrie"
type textarea "x"
type textarea "Bom dia Gabriel"
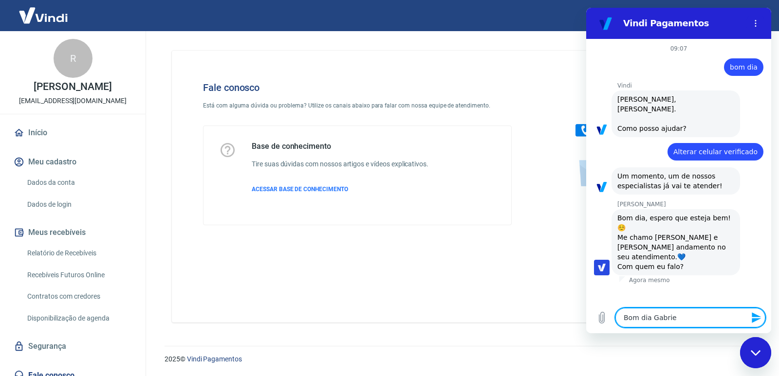
type textarea "x"
type textarea "Bom dia Gabriell"
type textarea "x"
type textarea "Bom dia Gabrielle"
type textarea "x"
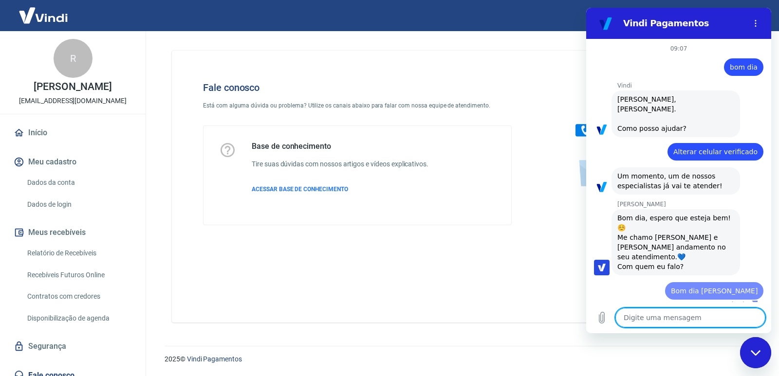
type textarea "x"
type textarea "E"
type textarea "x"
type textarea "Eu"
type textarea "x"
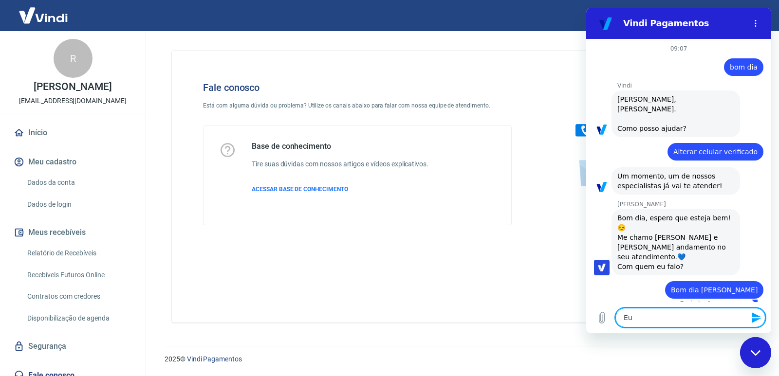
type textarea "Eu"
type textarea "x"
type textarea "Eu s"
type textarea "x"
type textarea "Eu so"
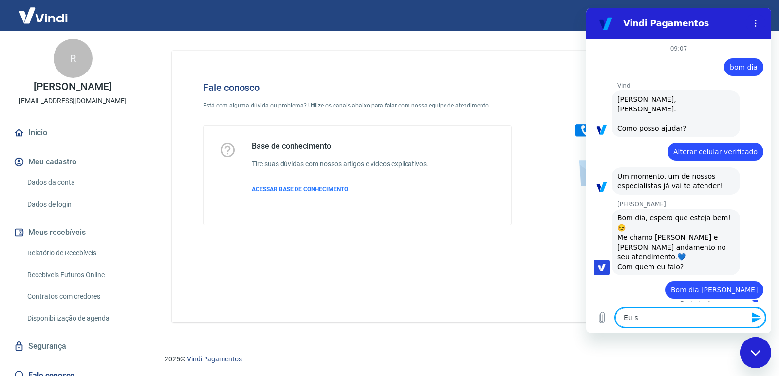
type textarea "x"
type textarea "Eu sou"
type textarea "x"
type textarea "Eu sou"
type textarea "x"
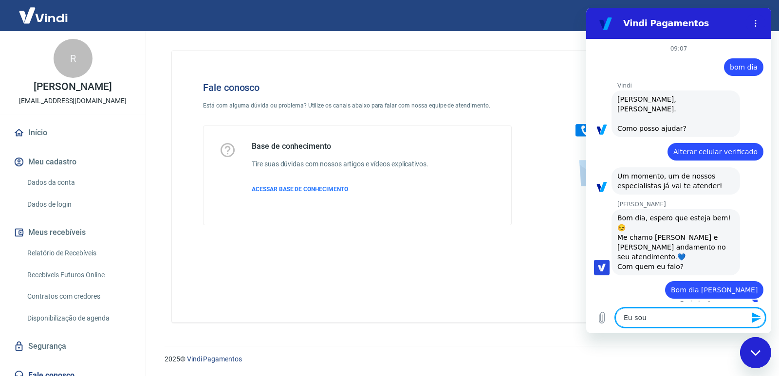
type textarea "Eu sou a"
type textarea "x"
type textarea "Eu sou a"
type textarea "x"
type textarea "Eu sou a S"
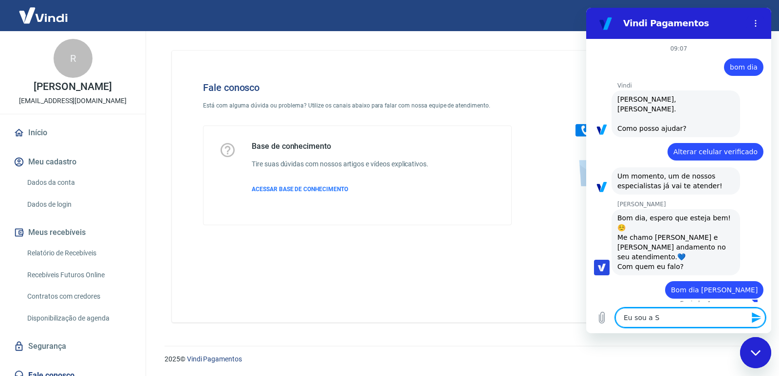
type textarea "x"
type textarea "Eu sou a"
type textarea "x"
type textarea "Eu sou a"
type textarea "x"
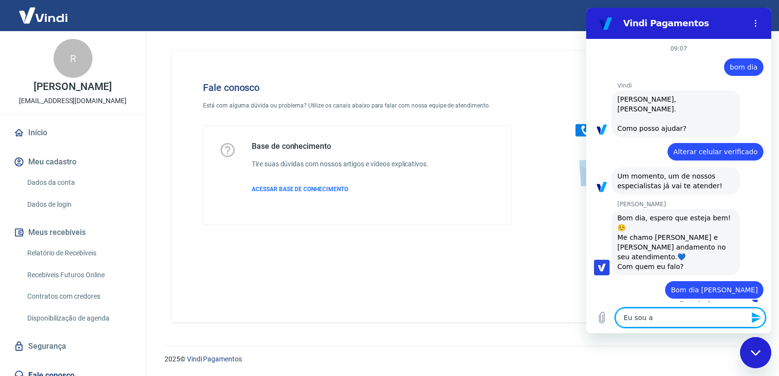
type textarea "Eu sou"
type textarea "x"
type textarea "Eu sou o"
type textarea "x"
type textarea "Eu sou o"
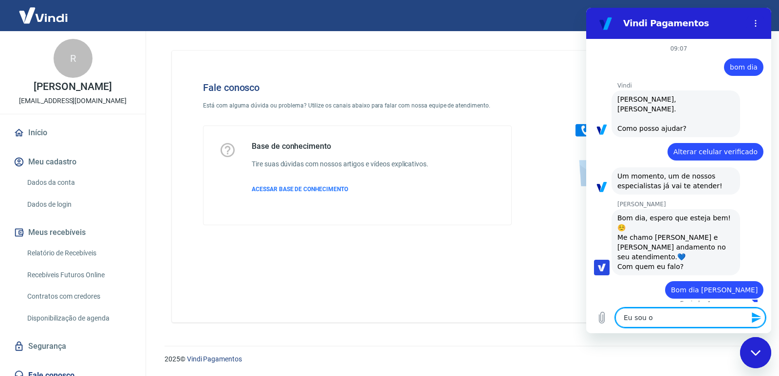
type textarea "x"
type textarea "Eu sou o R"
type textarea "x"
type textarea "Eu sou o Ri"
type textarea "x"
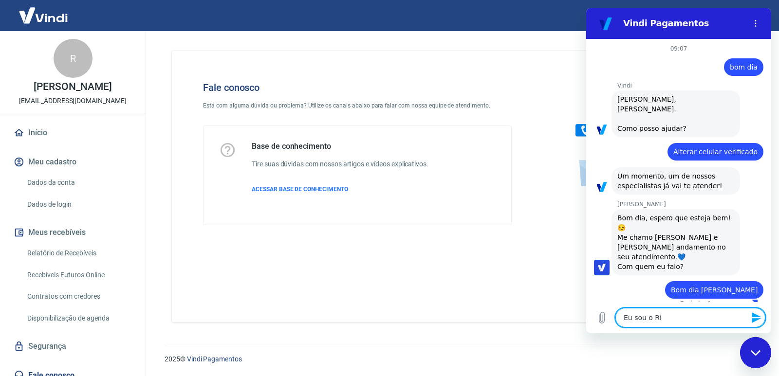
type textarea "Eu sou o Ric"
type textarea "x"
type textarea "Eu sou o Rica"
type textarea "x"
type textarea "Eu sou o Ricar"
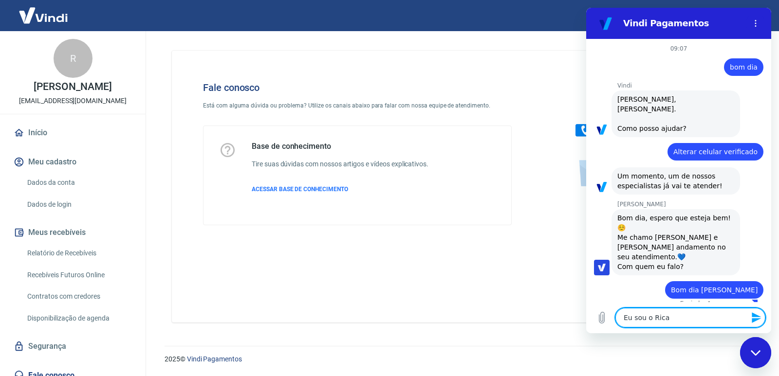
type textarea "x"
type textarea "Eu sou o Ricard"
type textarea "x"
type textarea "Eu sou o Ricardo"
type textarea "x"
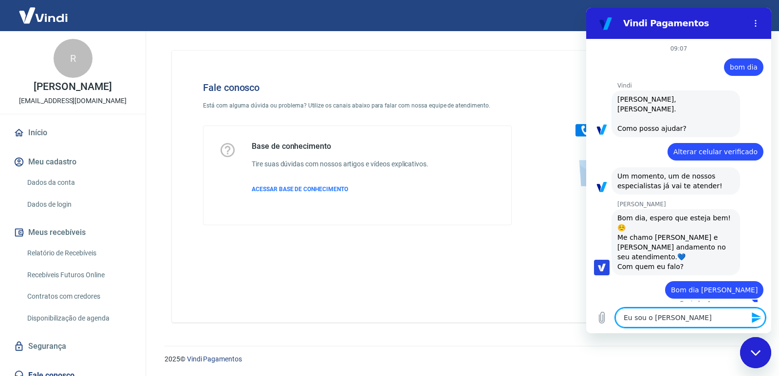
type textarea "Eu sou o Ricardo"
type textarea "x"
type textarea "G"
type textarea "x"
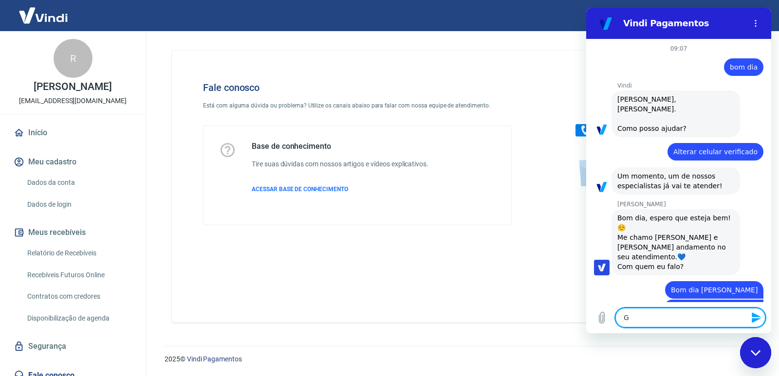
type textarea "Go"
type textarea "x"
type textarea "Gos"
type textarea "x"
type textarea "Gost"
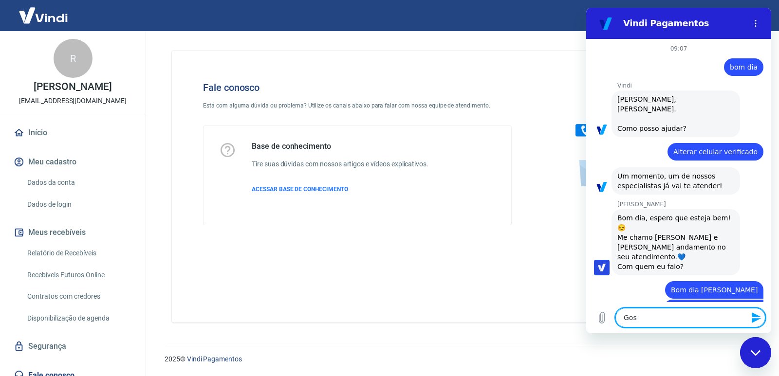
type textarea "x"
type textarea "Gosta"
type textarea "x"
type textarea "Gostar"
type textarea "x"
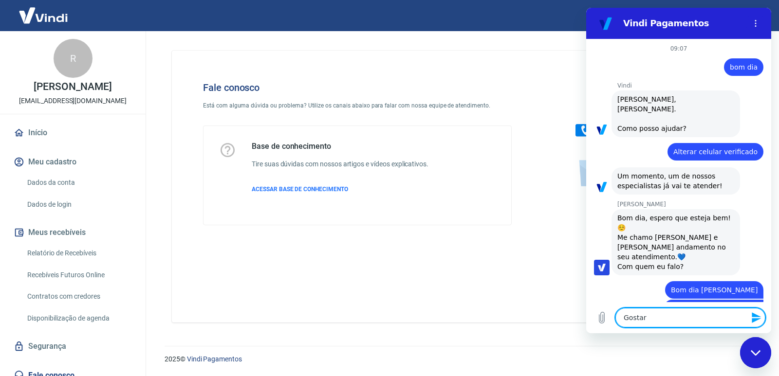
type textarea "Gostari"
type textarea "x"
type textarea "Gostaria"
type textarea "x"
type textarea "Gostaria"
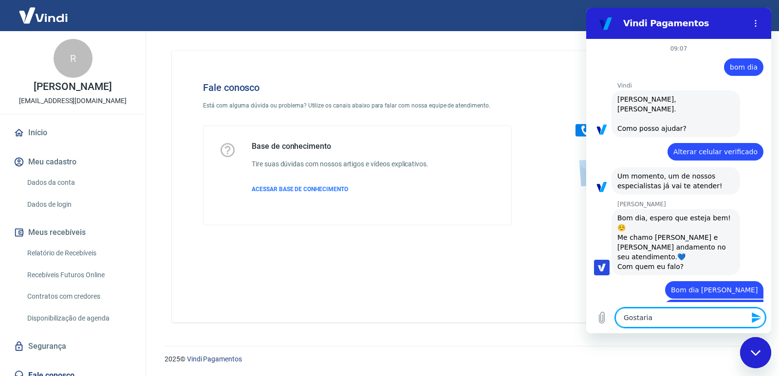
type textarea "x"
type textarea "Gostaria d"
type textarea "x"
type textarea "Gostaria de"
type textarea "x"
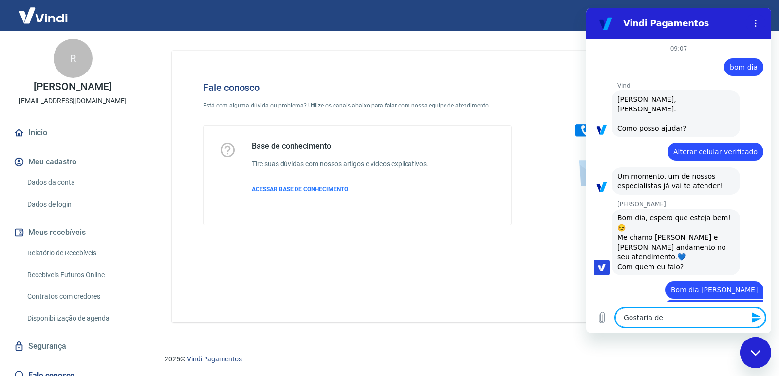
type textarea "Gostaria de"
type textarea "x"
type textarea "Gostaria de s"
type textarea "x"
type textarea "Gostaria de sa"
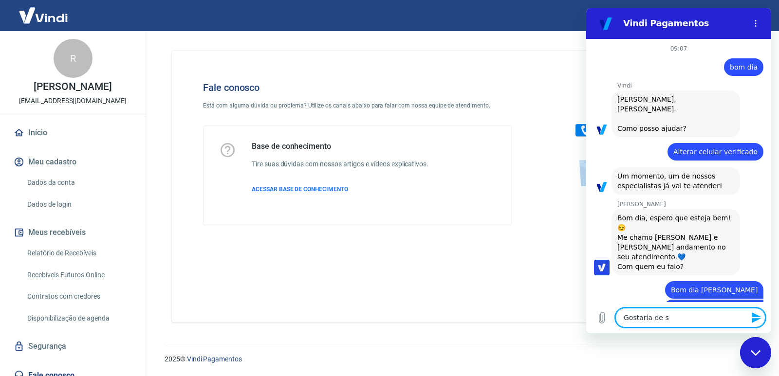
type textarea "x"
type textarea "Gostaria de sab"
type textarea "x"
type textarea "Gostaria de sabe"
type textarea "x"
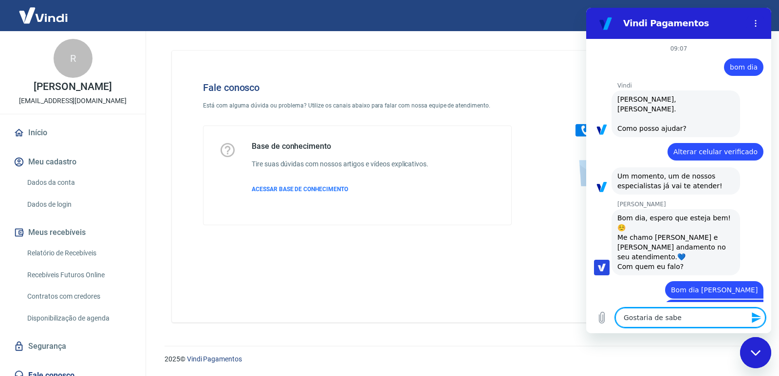
type textarea "Gostaria de saber"
type textarea "x"
type textarea "Gostaria de saber"
type textarea "x"
type textarea "Gostaria de saber c"
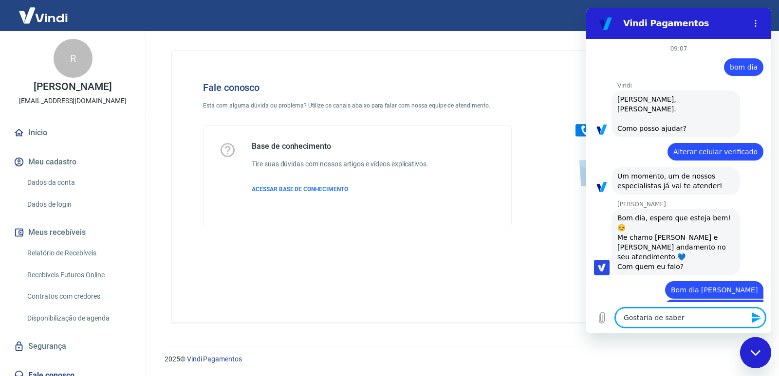
type textarea "x"
type textarea "Gostaria de saber co"
type textarea "x"
type textarea "Gostaria de saber com"
type textarea "x"
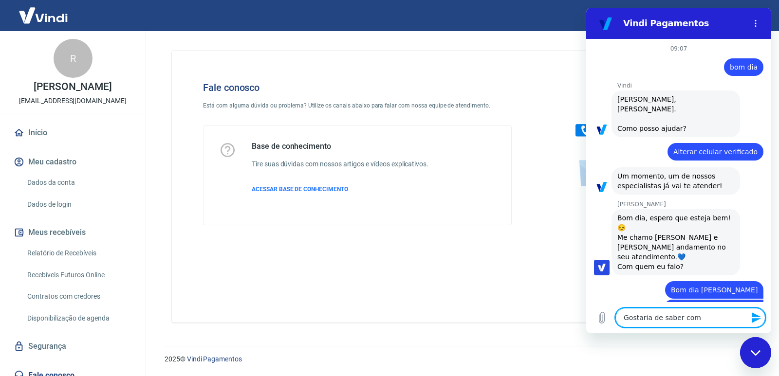
type textarea "Gostaria de saber como"
type textarea "x"
type textarea "Gostaria de saber como"
type textarea "x"
type textarea "Gostaria de saber como f"
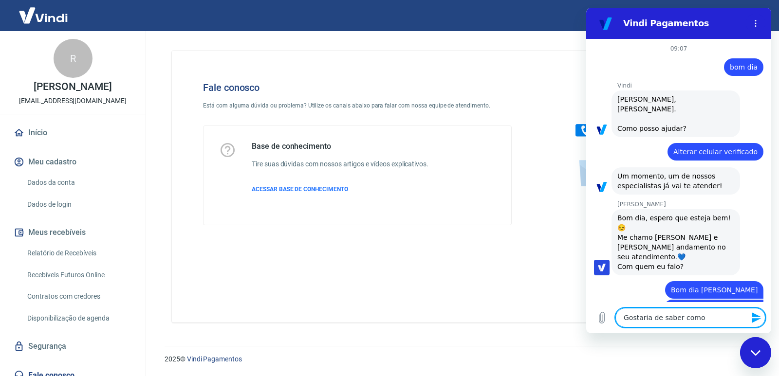
type textarea "x"
type textarea "Gostaria de saber como fa"
type textarea "x"
type textarea "Gostaria de saber como faç"
type textarea "x"
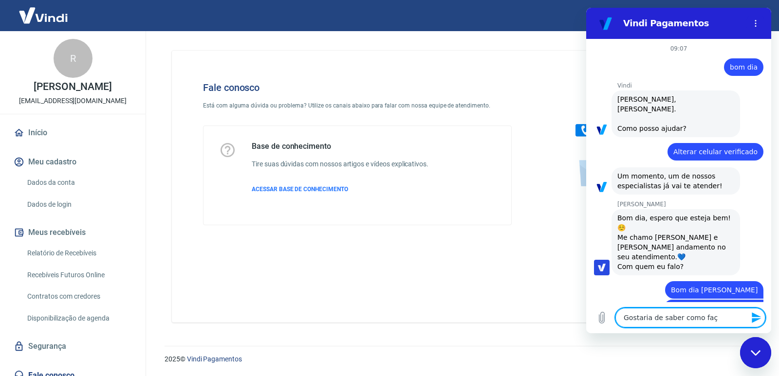
type textarea "Gostaria de saber como faço"
type textarea "x"
type textarea "Gostaria de saber como faço"
type textarea "x"
type textarea "Gostaria de saber como faço p"
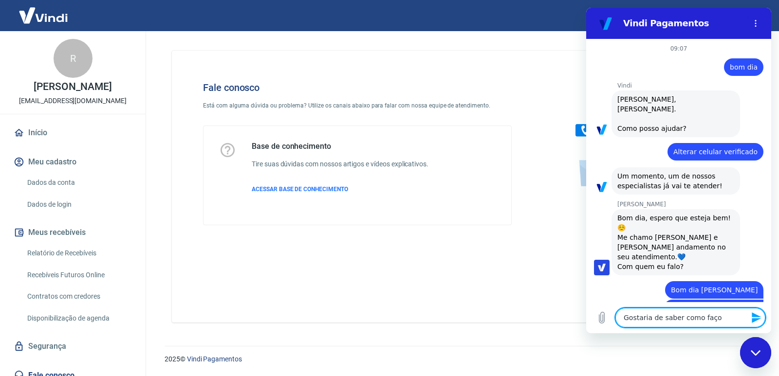
type textarea "x"
type textarea "Gostaria de saber como faço pr"
type textarea "x"
type textarea "Gostaria de saber como faço pra"
type textarea "x"
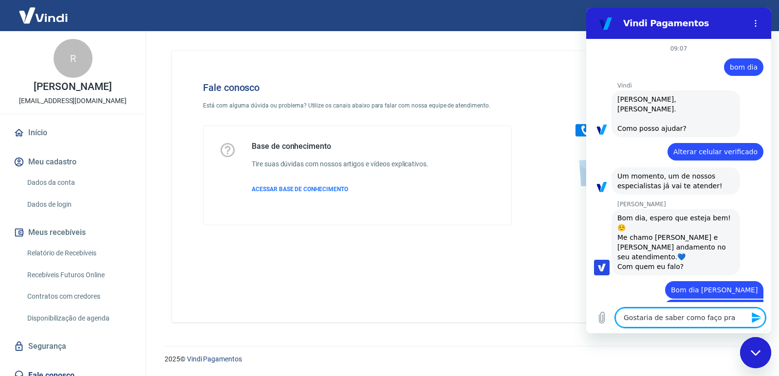
type textarea "Gostaria de saber como faço pra"
type textarea "x"
type textarea "Gostaria de saber como faço pra t"
type textarea "x"
type textarea "Gostaria de saber como faço pra ti"
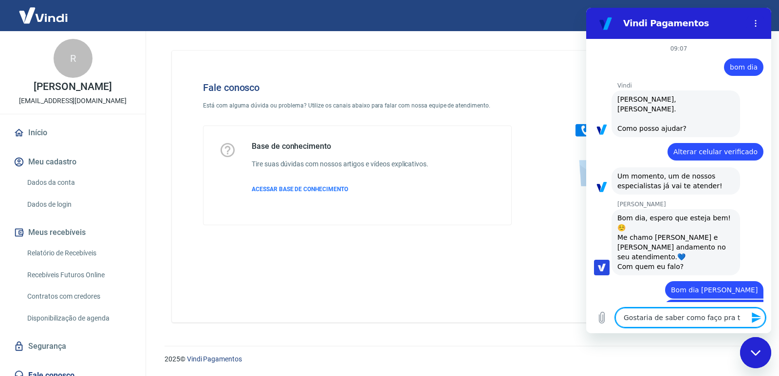
type textarea "x"
type textarea "Gostaria de saber como faço pra tir"
type textarea "x"
type textarea "Gostaria de saber como faço pra tira"
type textarea "x"
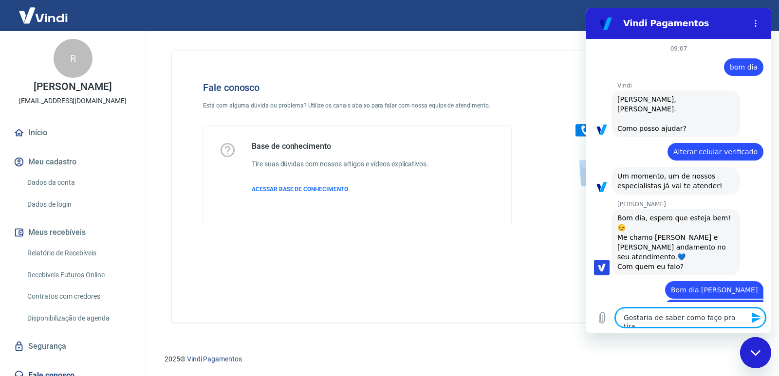
type textarea "Gostaria de saber como faço pra tirar"
type textarea "x"
type textarea "Gostaria de saber como faço pra tirar"
type textarea "x"
type textarea "Gostaria de saber como faço pra tirar a"
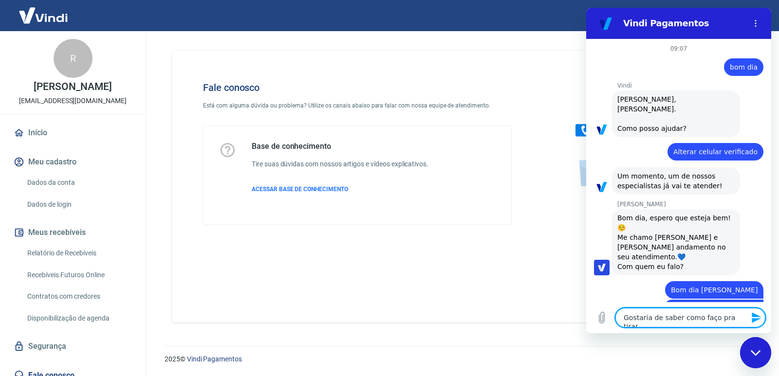
type textarea "x"
type textarea "Gostaria de saber como faço pra tirar a"
type textarea "x"
type textarea "Gostaria de saber como faço pra tirar a a"
type textarea "x"
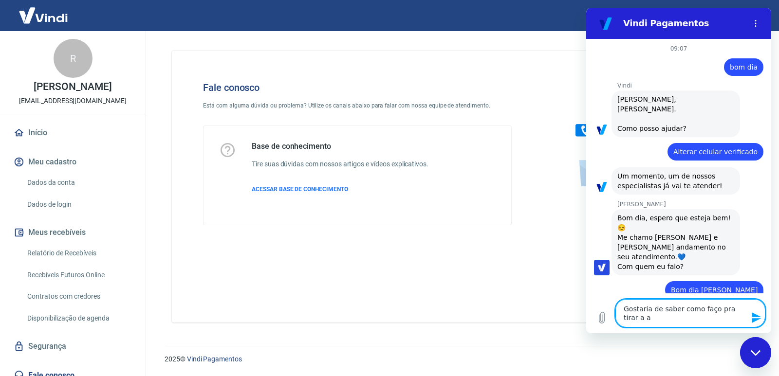
type textarea "Gostaria de saber como faço pra tirar a au"
type textarea "x"
type textarea "Gostaria de saber como faço pra tirar a aut"
type textarea "x"
type textarea "Gostaria de saber como faço pra tirar a aute"
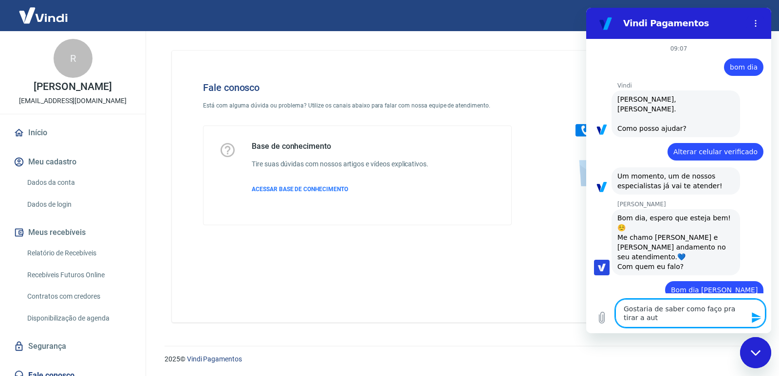
type textarea "x"
type textarea "Gostaria de saber como faço pra tirar a auten"
type textarea "x"
type textarea "Gostaria de saber como faço pra tirar a autent"
type textarea "x"
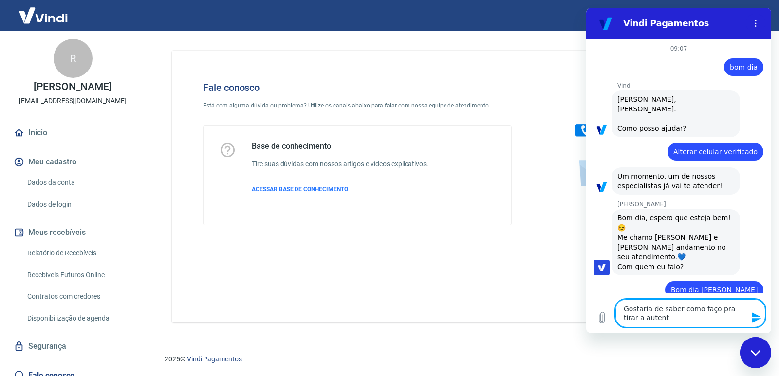
type textarea "Gostaria de saber como faço pra tirar a autenti"
type textarea "x"
type textarea "Gostaria de saber como faço pra tirar a autentic"
type textarea "x"
type textarea "Gostaria de saber como faço pra tirar a autentica"
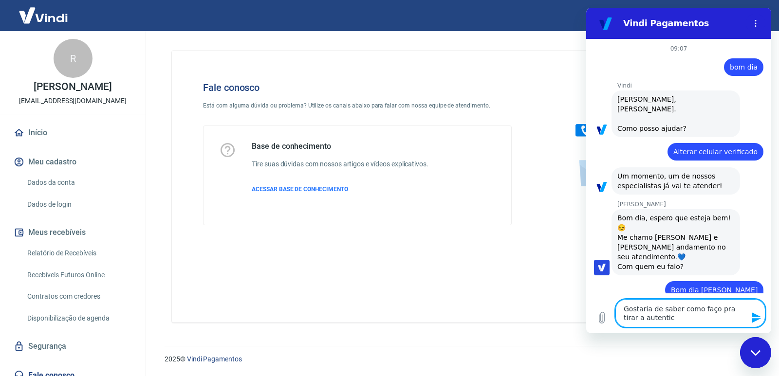
type textarea "x"
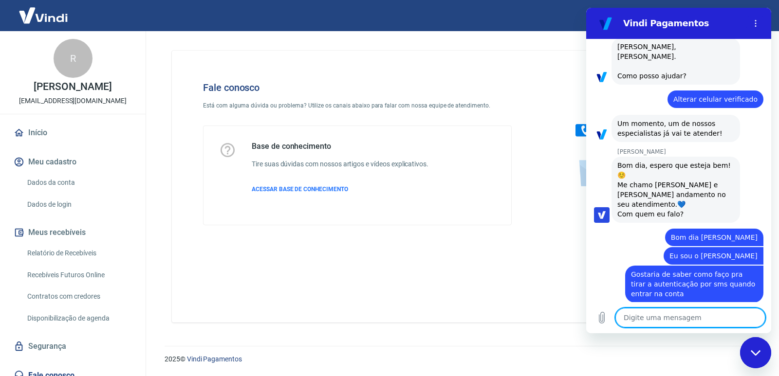
scroll to position [55, 0]
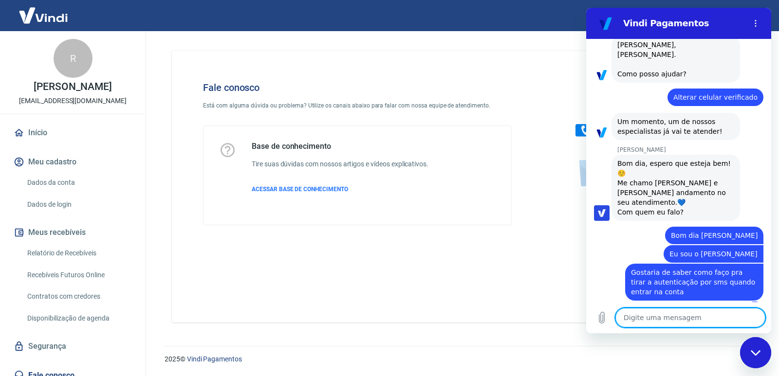
click at [678, 316] on textarea at bounding box center [690, 317] width 150 height 19
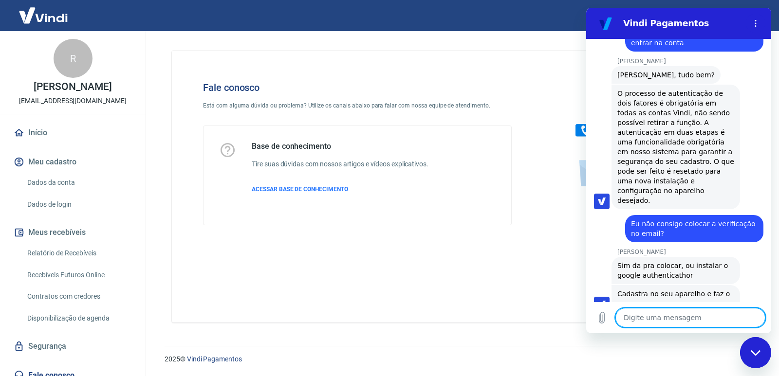
scroll to position [306, 0]
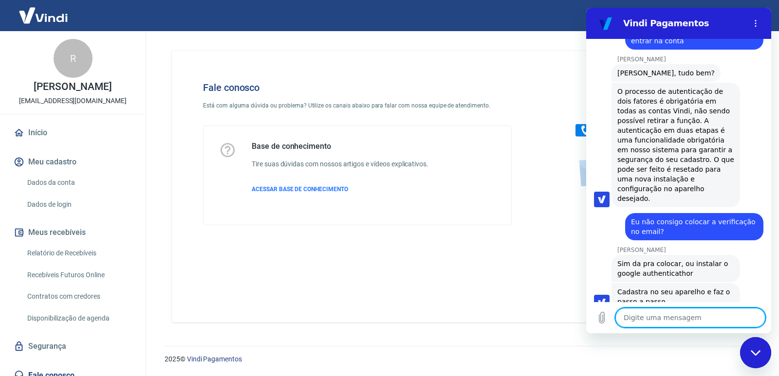
click at [656, 321] on textarea at bounding box center [690, 317] width 150 height 19
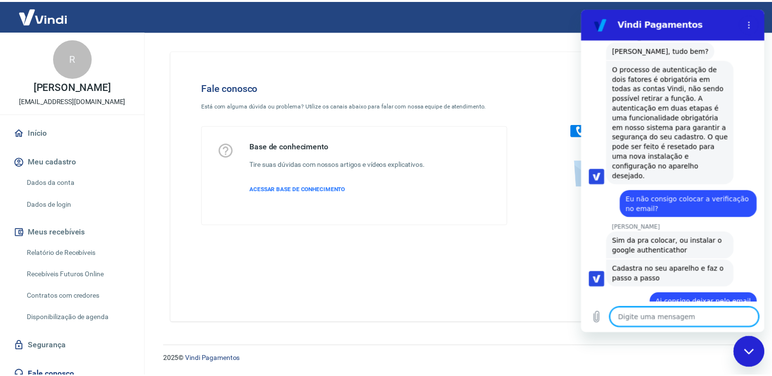
scroll to position [49, 0]
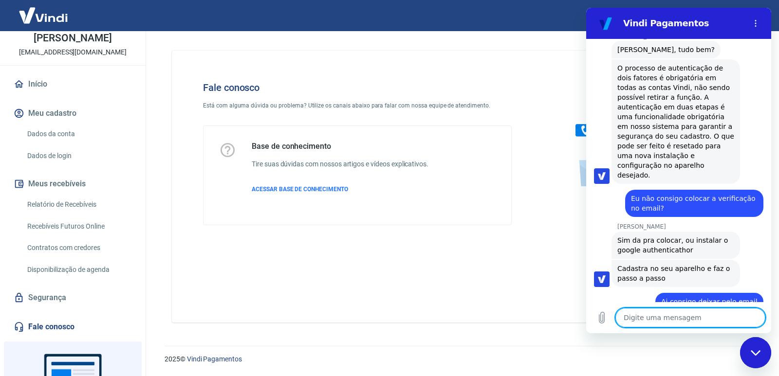
click at [47, 303] on link "Segurança" at bounding box center [73, 297] width 122 height 21
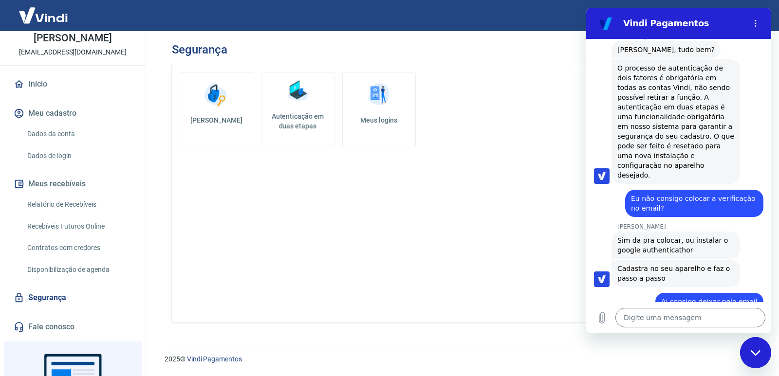
click at [314, 129] on h5 "Autenticação em duas etapas" at bounding box center [297, 120] width 65 height 19
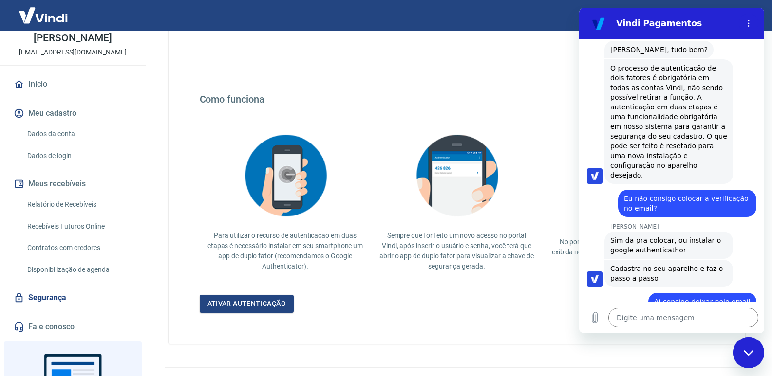
scroll to position [152, 0]
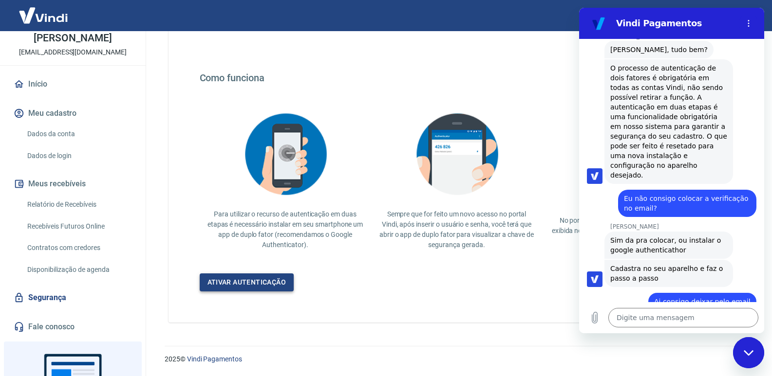
click at [269, 277] on link "Ativar autenticação" at bounding box center [247, 283] width 94 height 18
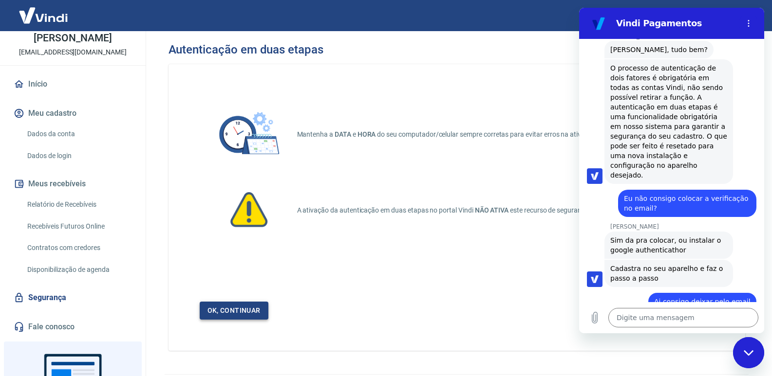
scroll to position [28, 0]
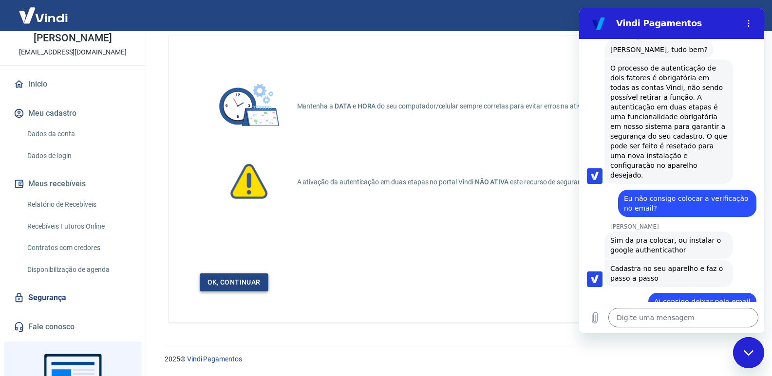
click at [234, 284] on link "Ok, continuar" at bounding box center [234, 283] width 69 height 18
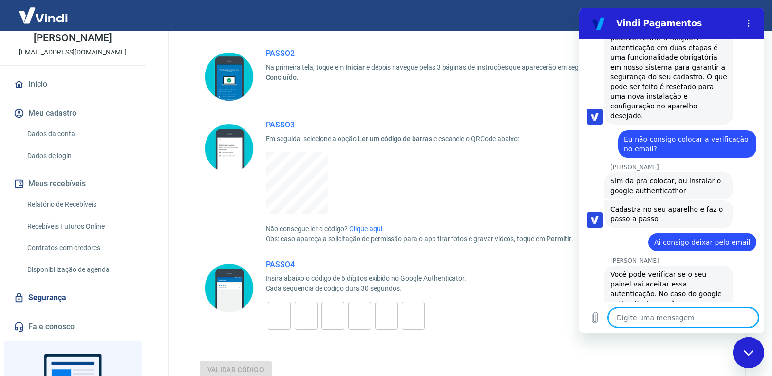
scroll to position [390, 0]
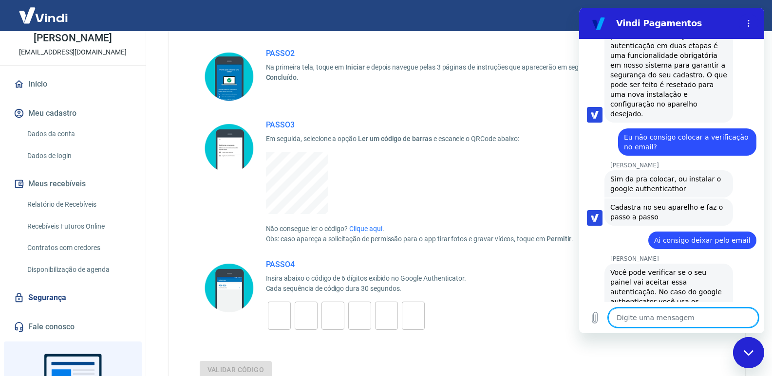
click at [687, 322] on textarea at bounding box center [683, 317] width 150 height 19
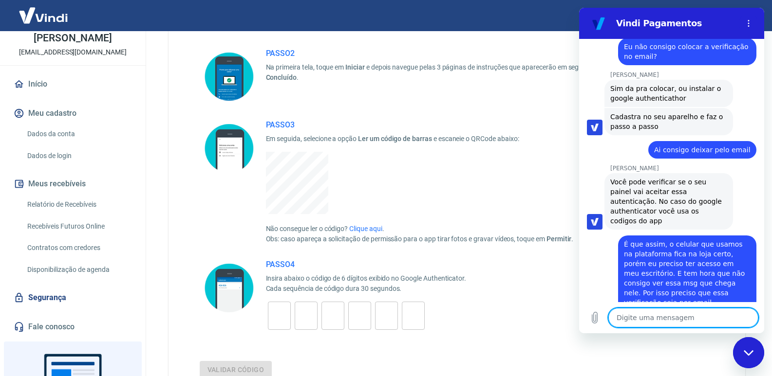
scroll to position [543, 0]
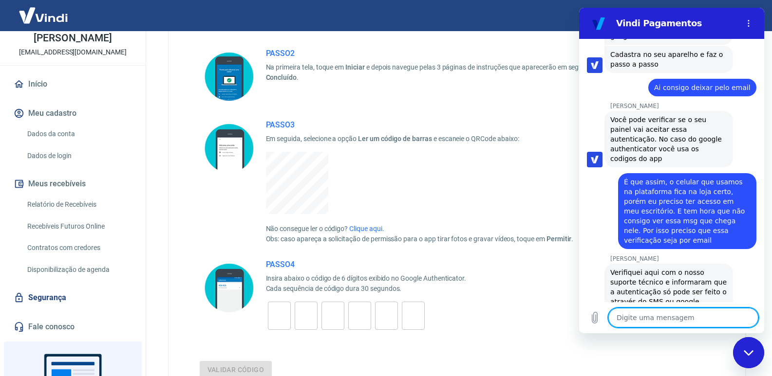
click at [672, 319] on textarea at bounding box center [683, 317] width 150 height 19
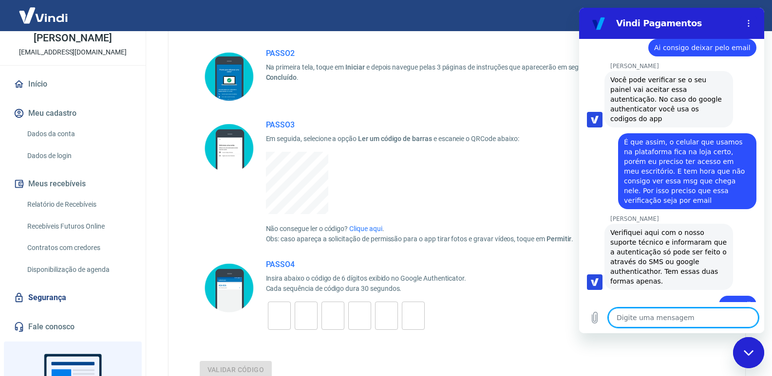
scroll to position [585, 0]
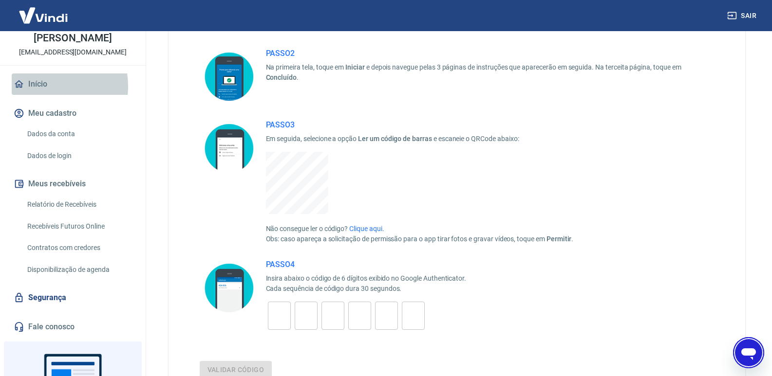
click at [41, 86] on link "Início" at bounding box center [73, 84] width 122 height 21
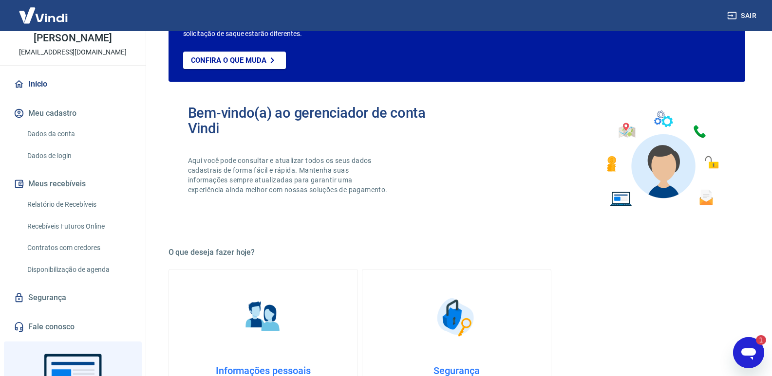
click at [751, 348] on icon "Abrir janela de mensagens, 1 mensagem não lida" at bounding box center [749, 353] width 18 height 18
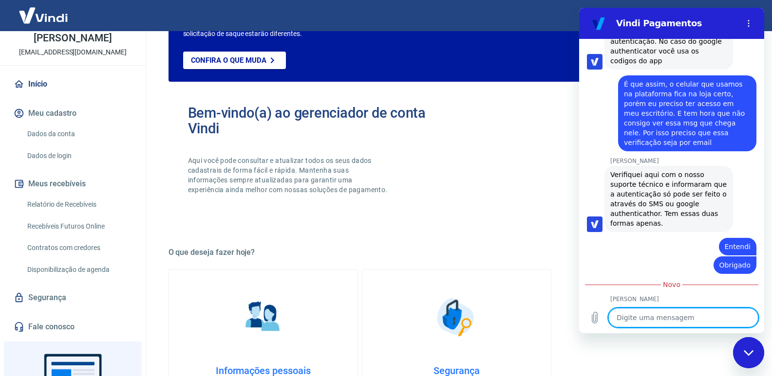
scroll to position [643, 0]
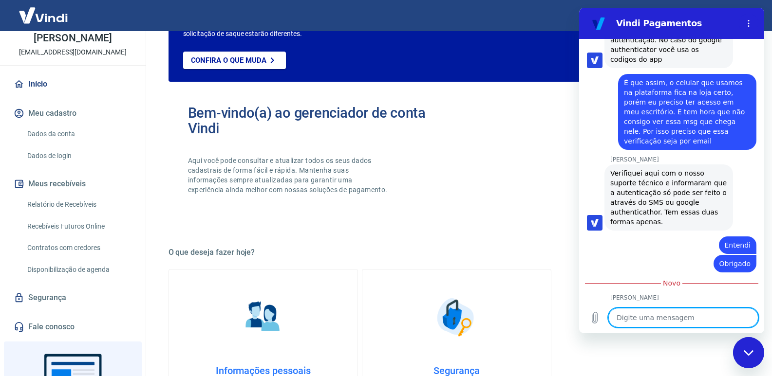
click at [641, 320] on textarea at bounding box center [683, 317] width 150 height 19
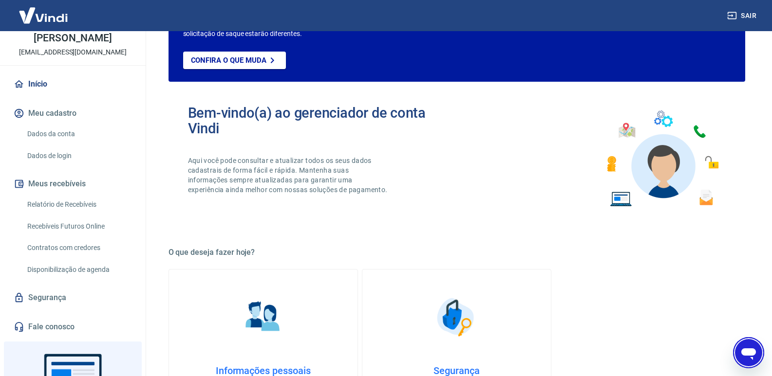
scroll to position [667, 0]
